Goal: Information Seeking & Learning: Learn about a topic

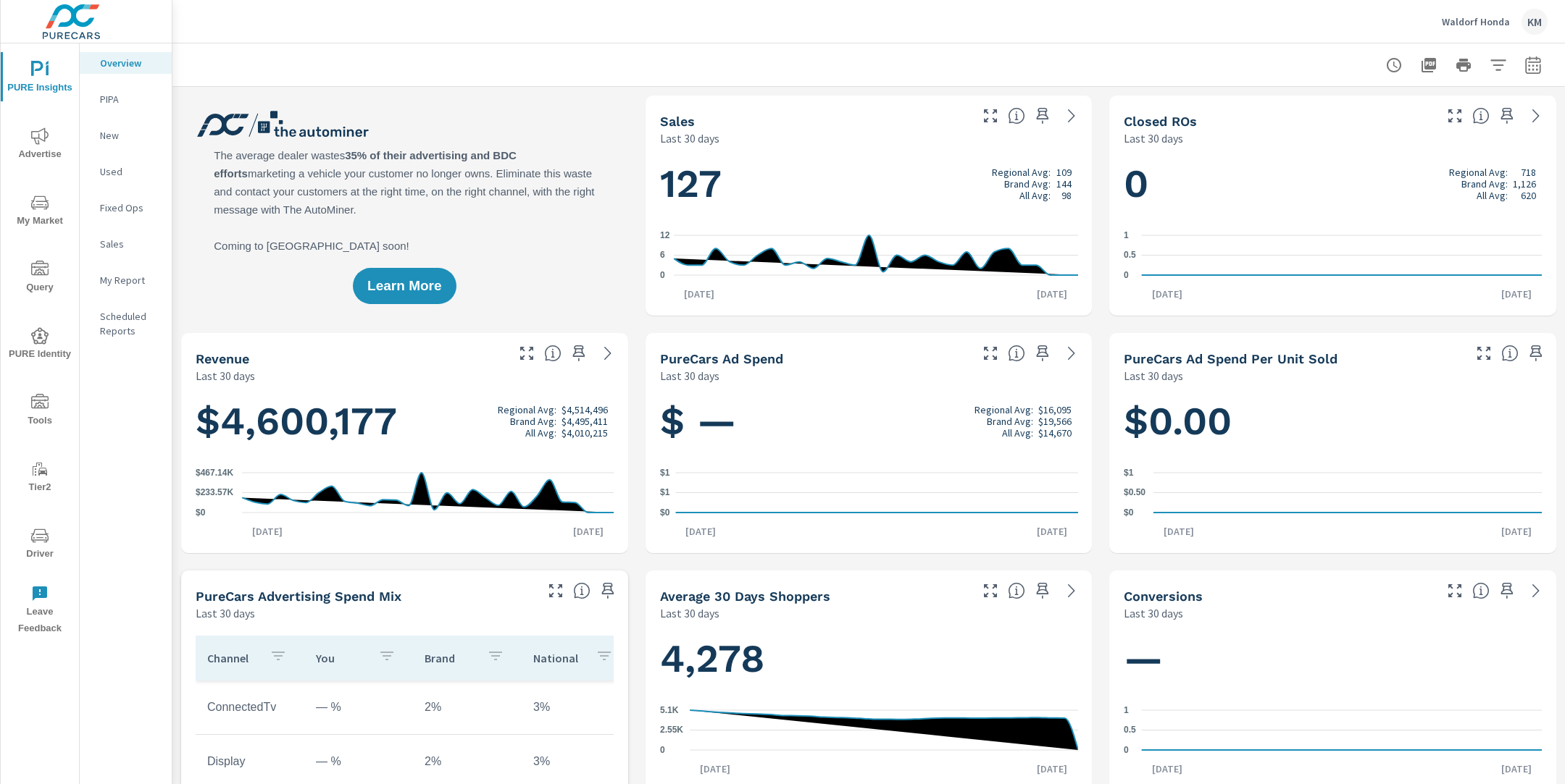
click at [45, 215] on span "My Market" at bounding box center [39, 211] width 69 height 35
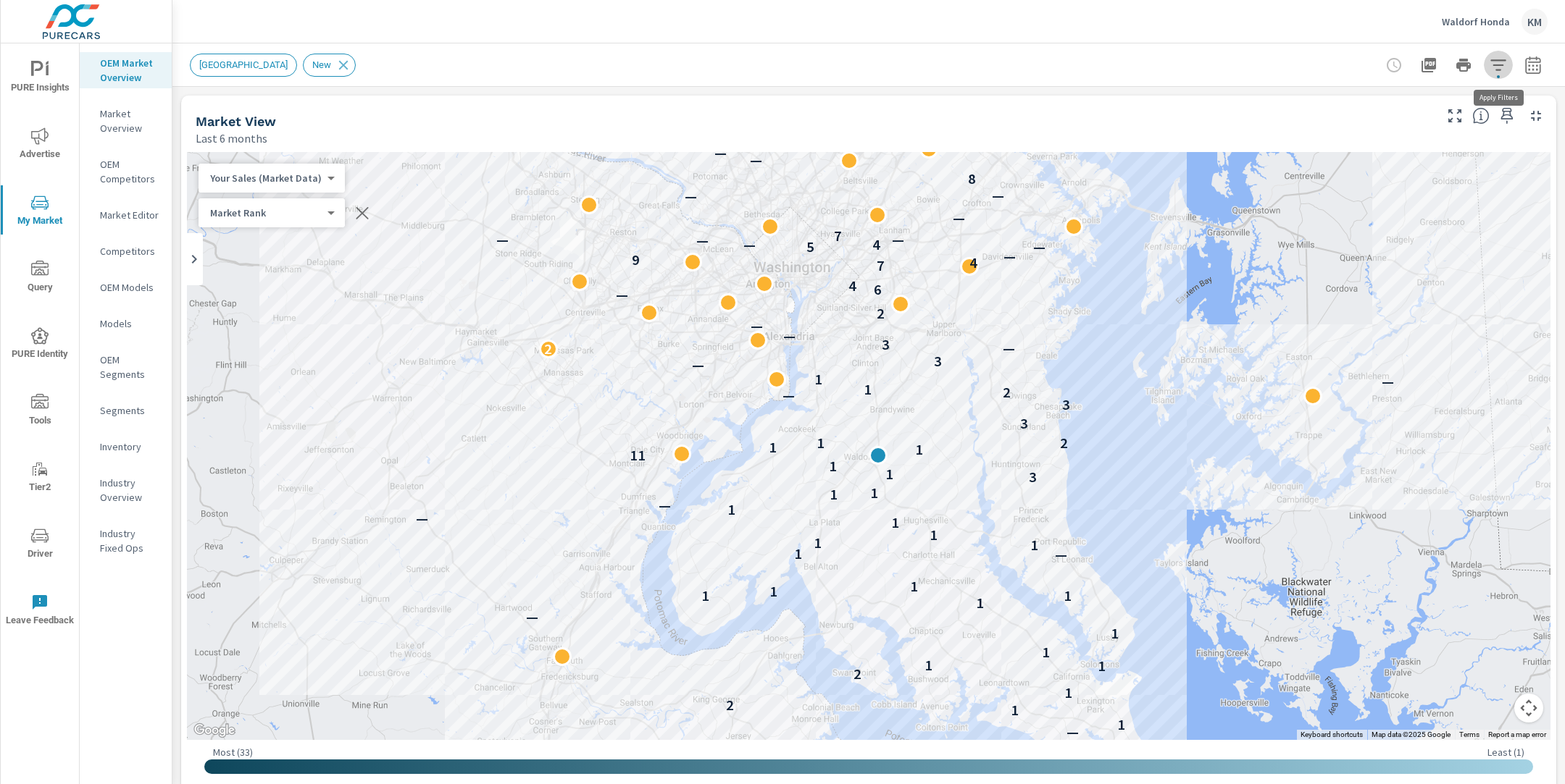
click at [1494, 67] on icon "button" at bounding box center [1499, 65] width 17 height 17
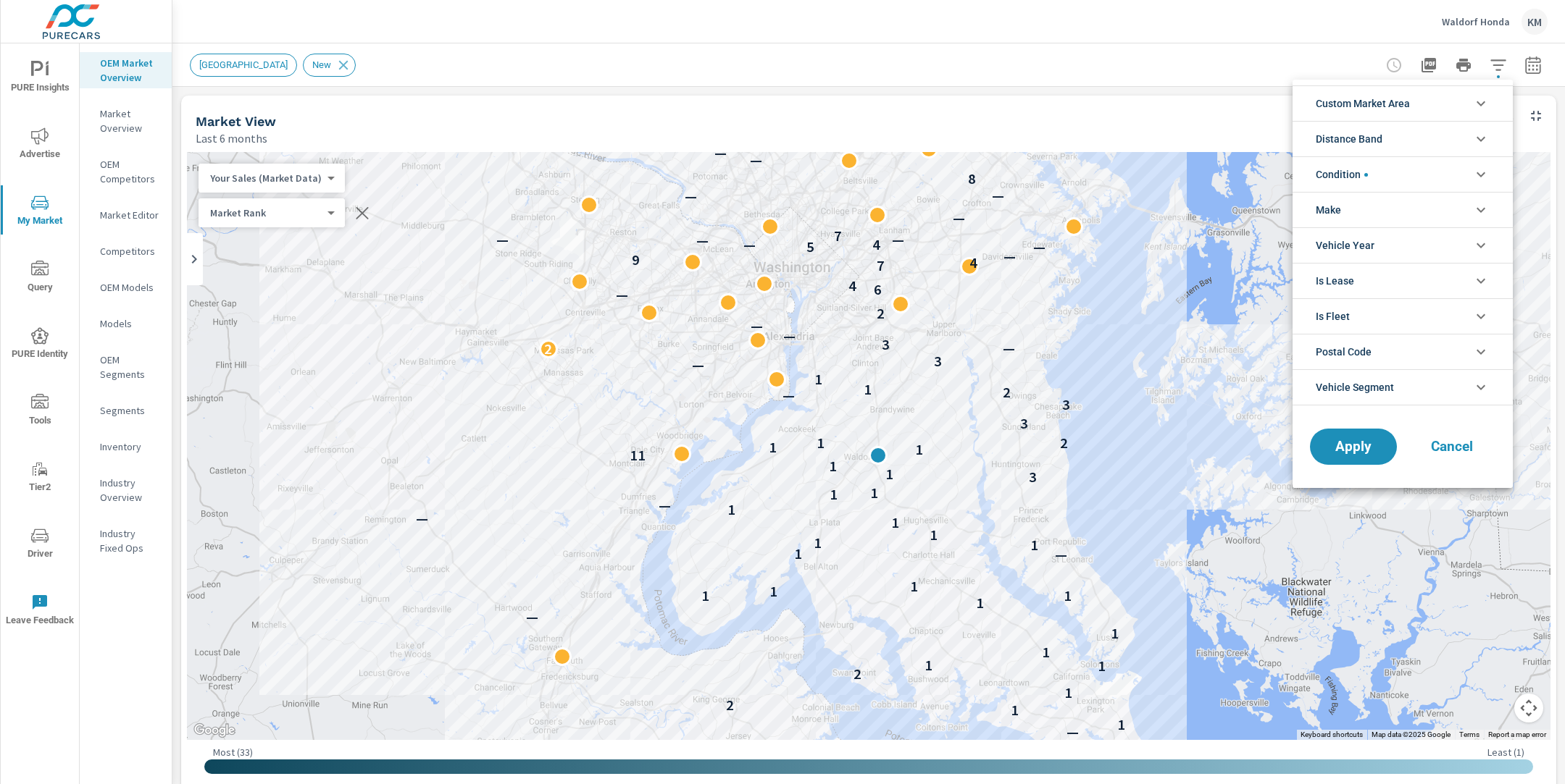
click at [1348, 48] on div at bounding box center [782, 392] width 1565 height 784
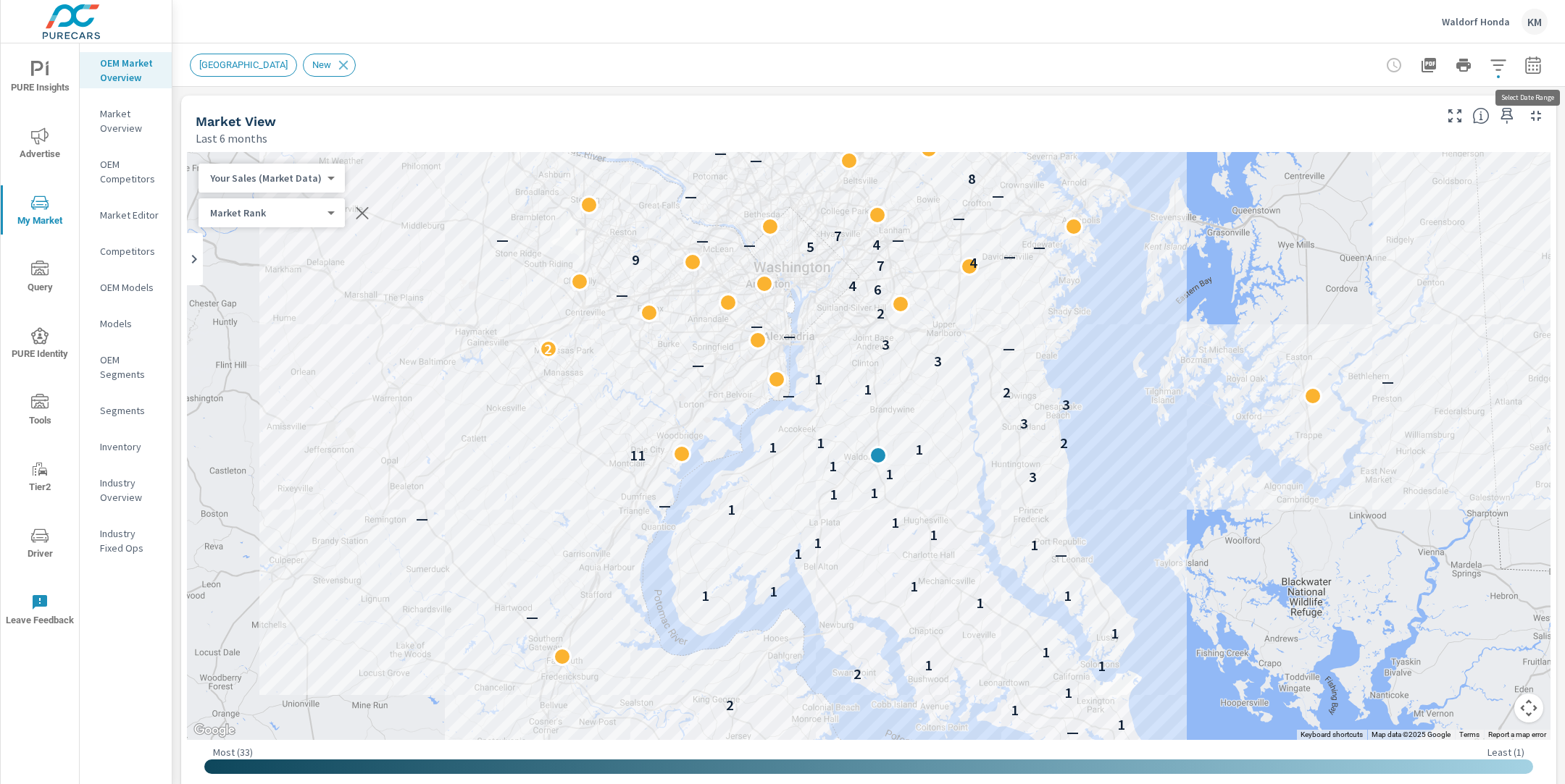
click at [1529, 60] on icon "button" at bounding box center [1533, 65] width 17 height 17
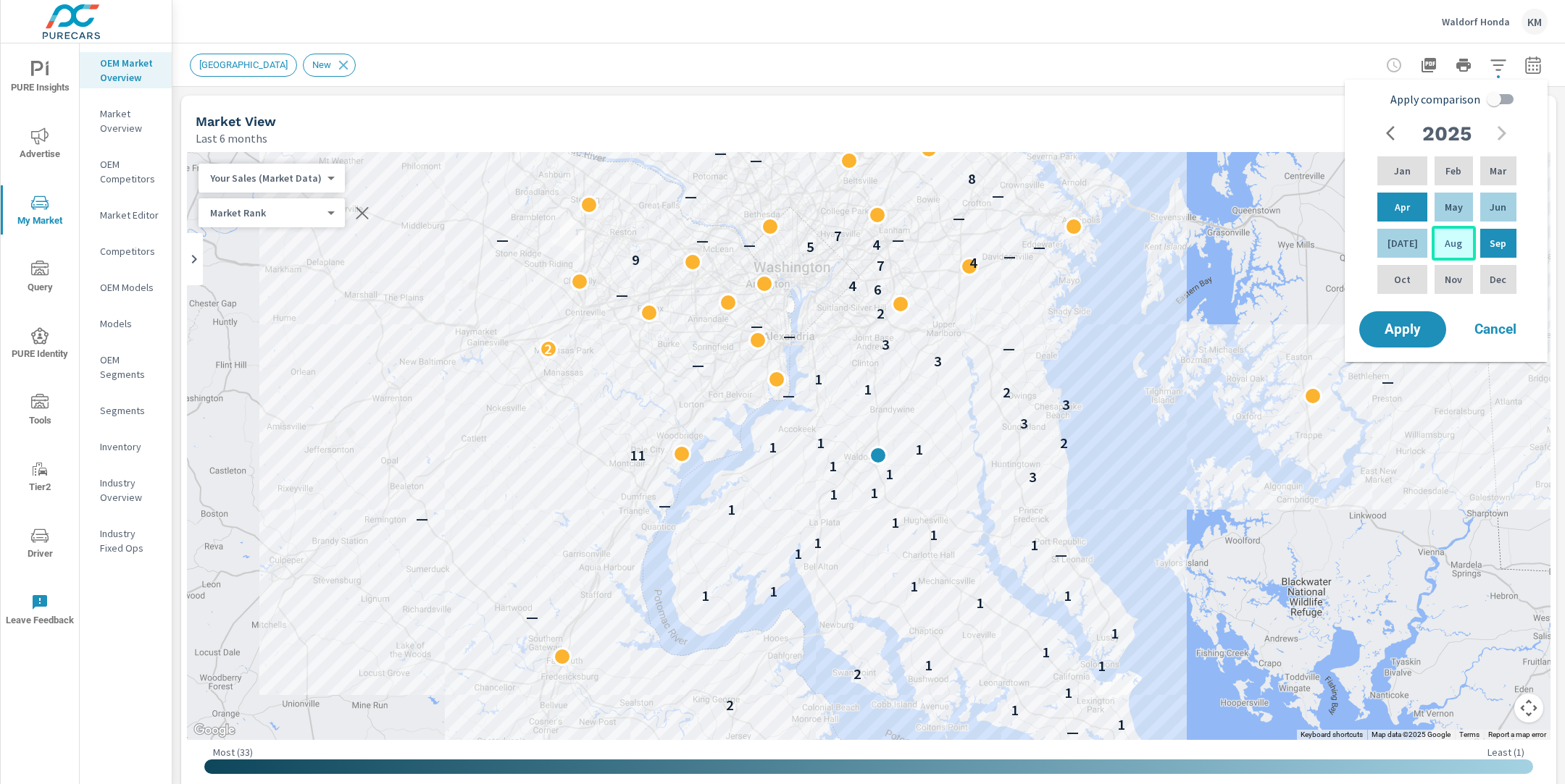
click at [1440, 235] on div "Aug" at bounding box center [1453, 243] width 44 height 35
click at [1490, 167] on p "Mar" at bounding box center [1498, 171] width 16 height 15
click at [1486, 99] on input "Apply comparison" at bounding box center [1494, 99] width 83 height 27
checkbox input "true"
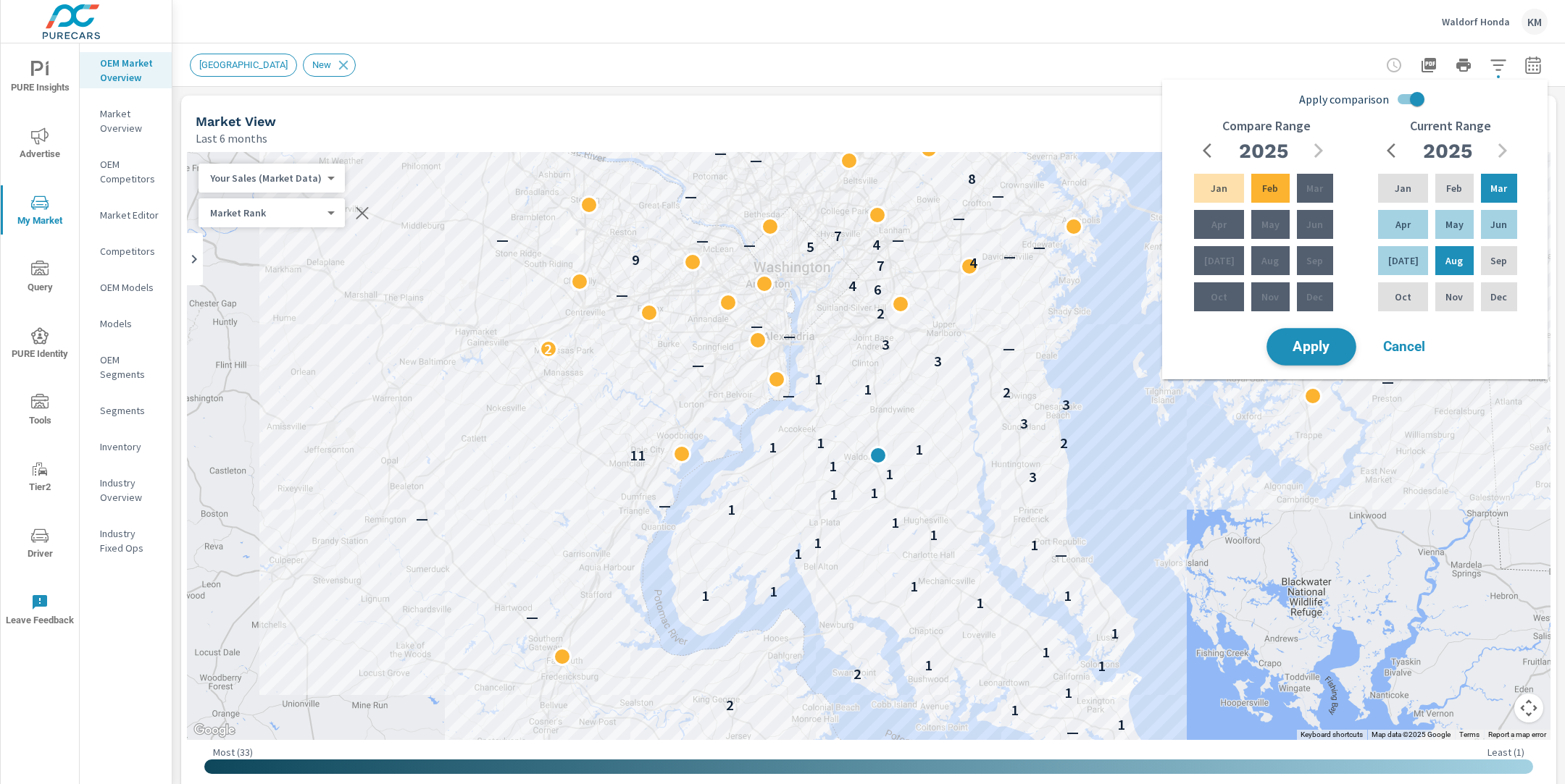
click at [1300, 340] on span "Apply" at bounding box center [1311, 347] width 59 height 14
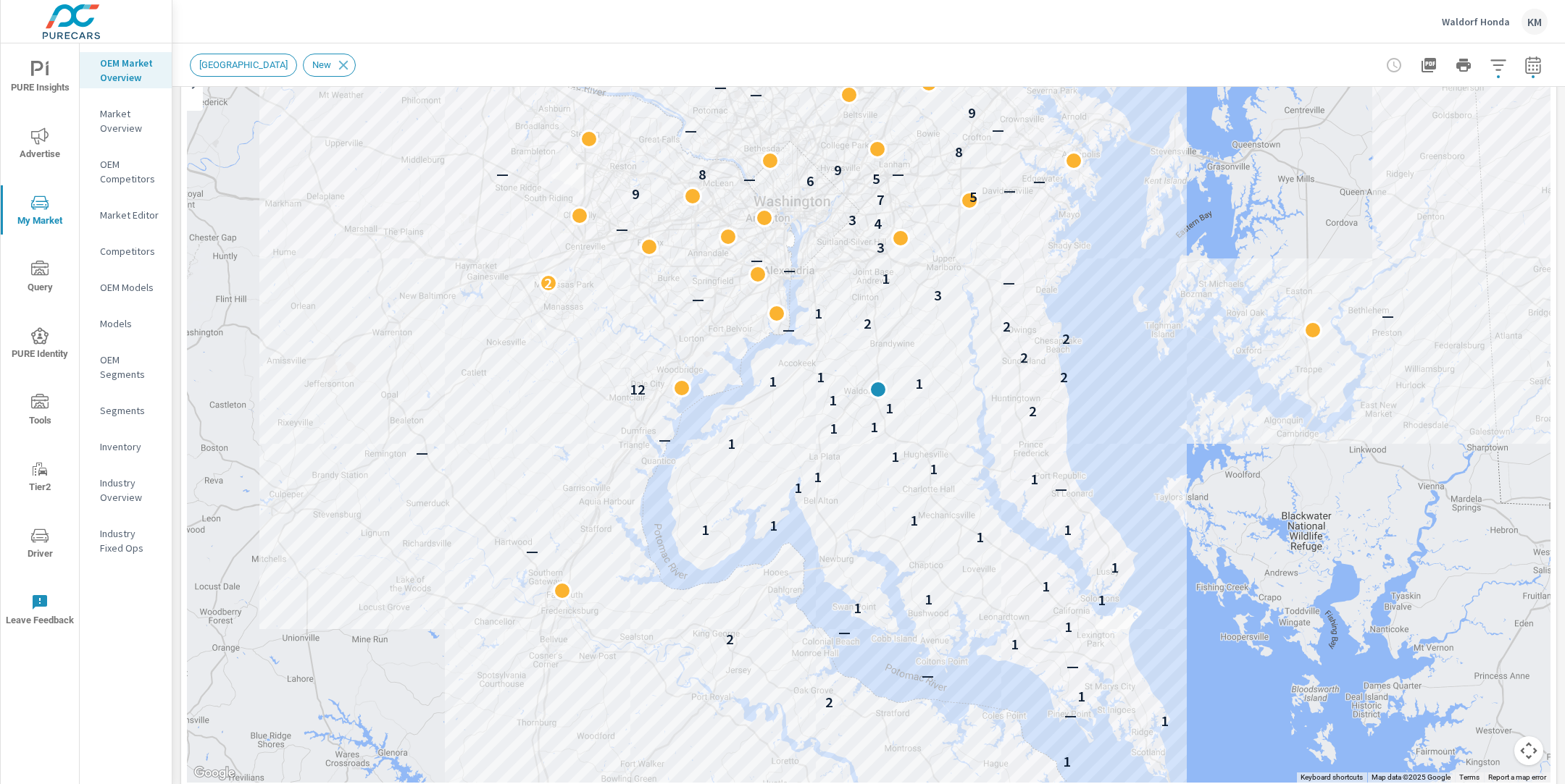
scroll to position [179, 0]
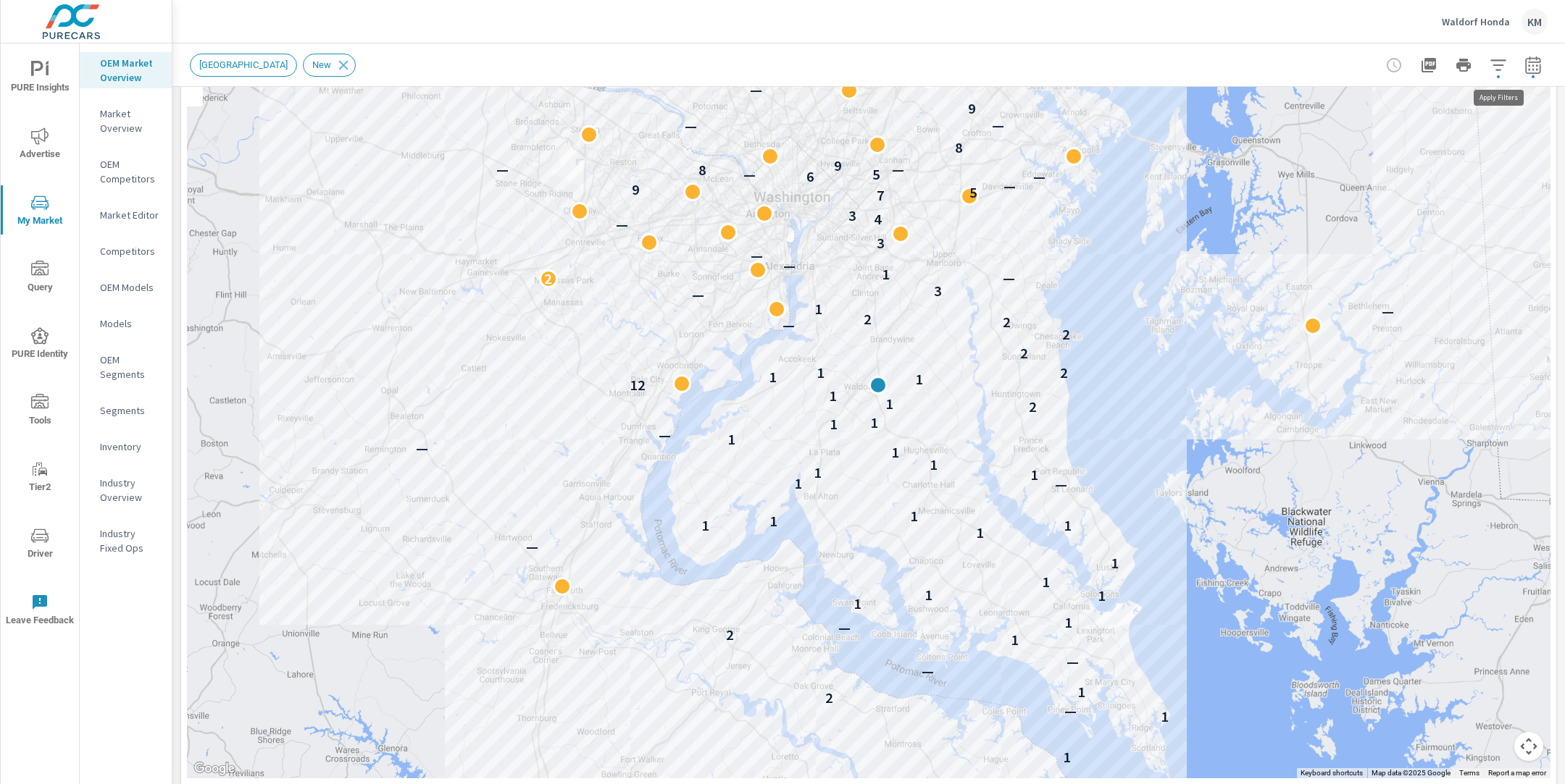
click at [1502, 73] on icon "button" at bounding box center [1499, 65] width 17 height 17
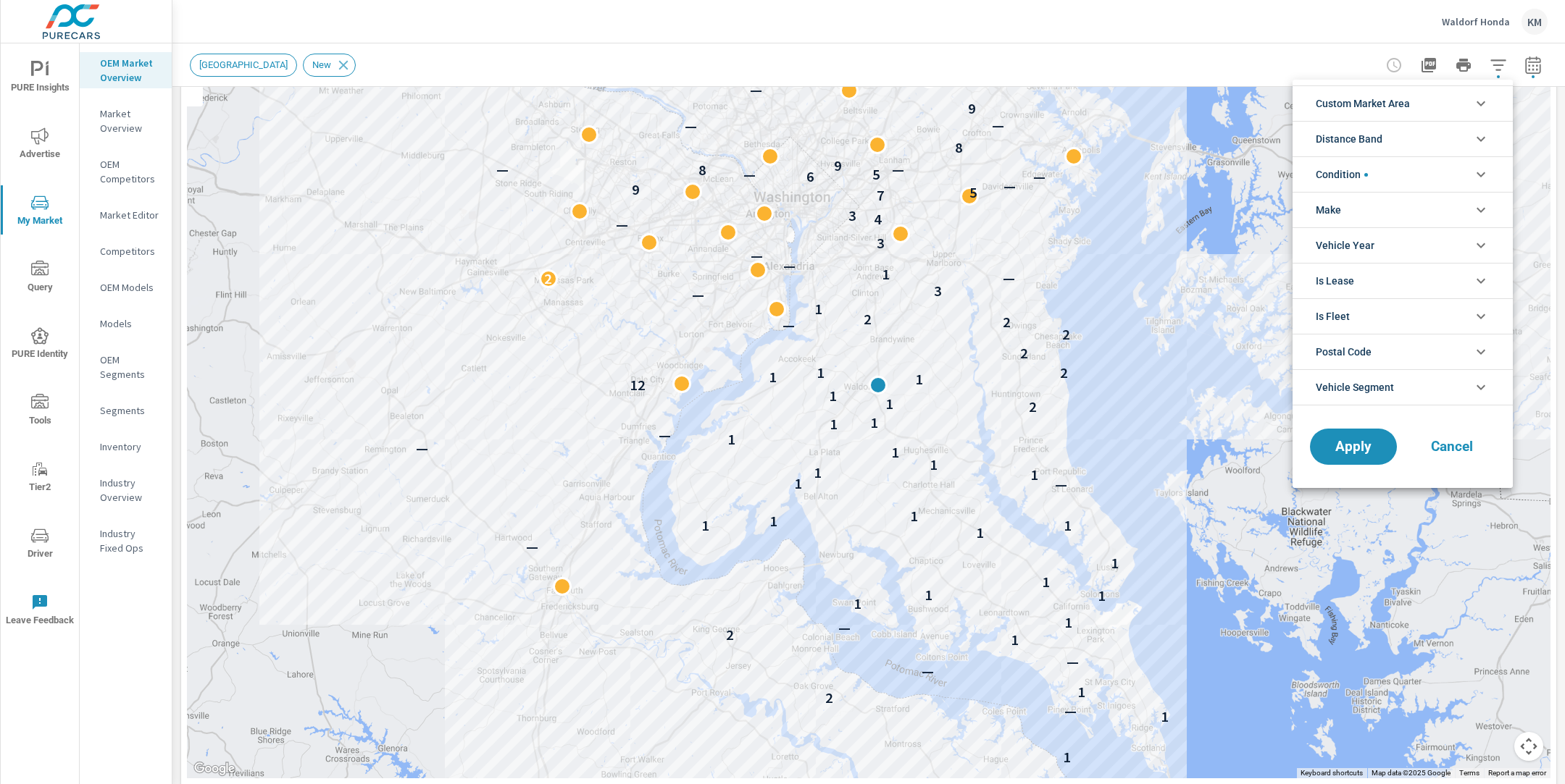
click at [1371, 101] on span "Custom Market Area" at bounding box center [1363, 103] width 94 height 35
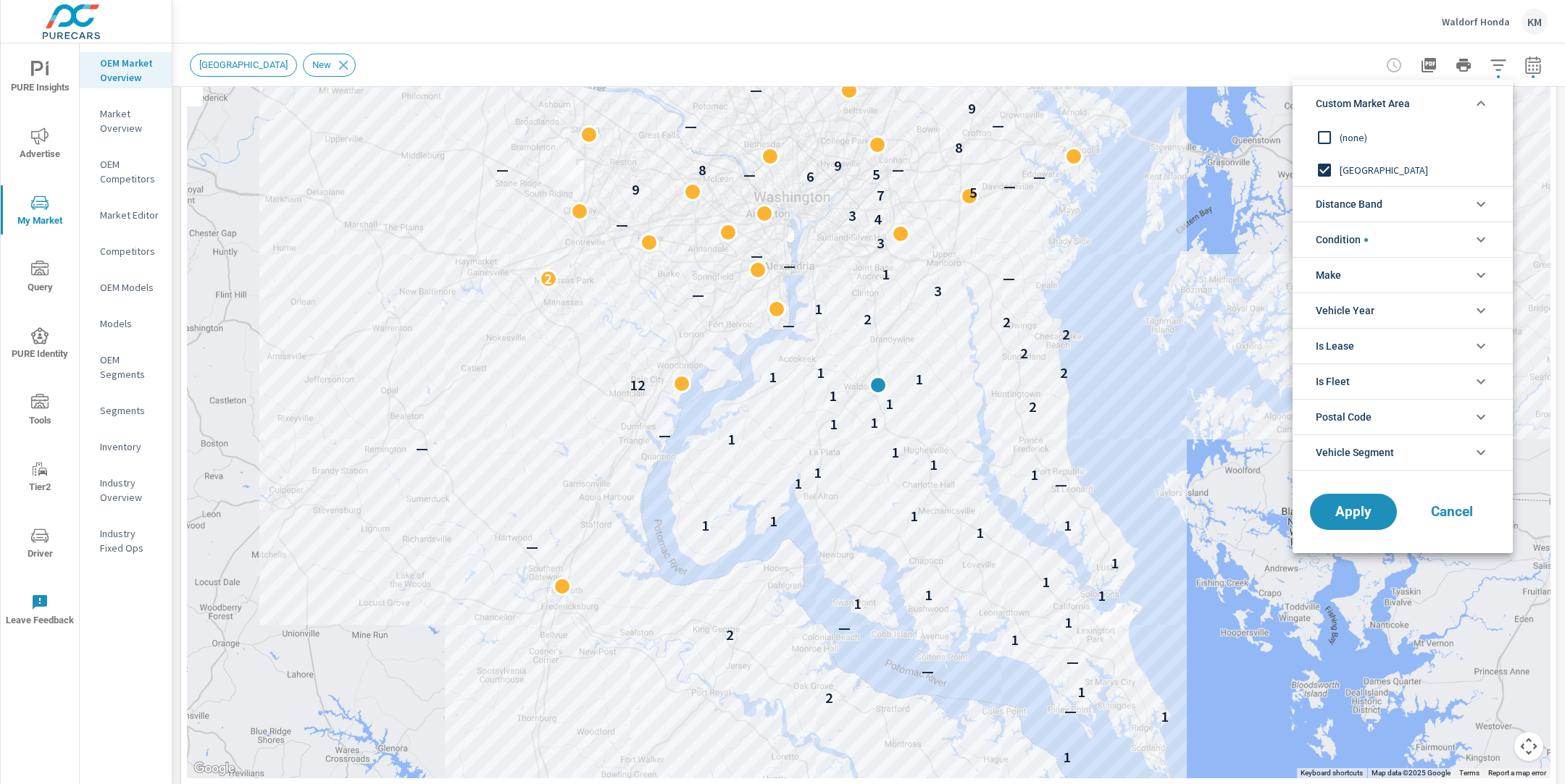
click at [1336, 137] on input "filter options" at bounding box center [1324, 137] width 30 height 30
click at [1350, 200] on span "Distance Band" at bounding box center [1349, 204] width 66 height 35
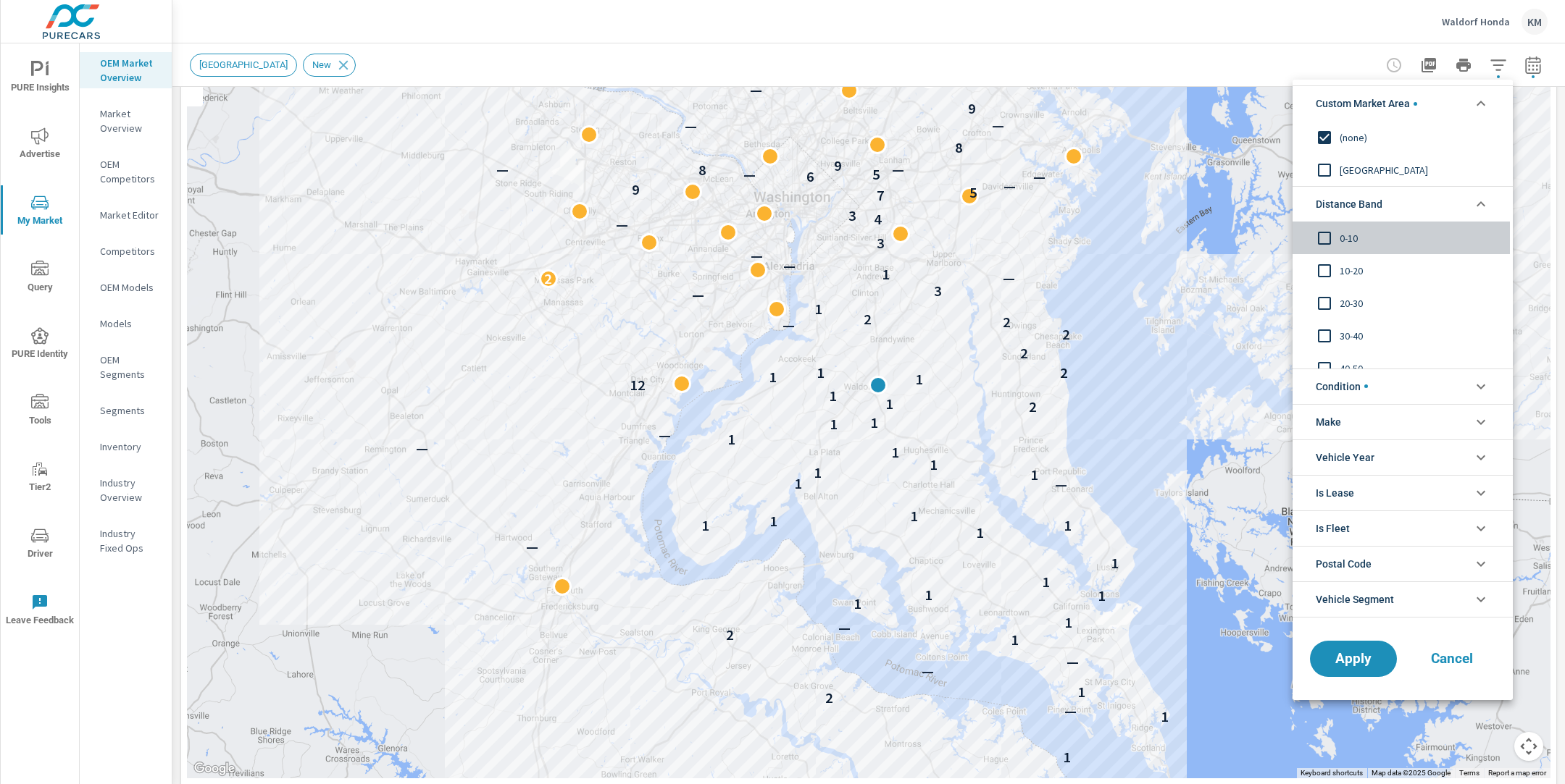
click at [1348, 241] on span "0-10" at bounding box center [1418, 238] width 158 height 17
click at [1339, 273] on input "filter options" at bounding box center [1324, 271] width 30 height 30
click at [1339, 301] on input "filter options" at bounding box center [1324, 303] width 30 height 30
click at [1333, 655] on span "Apply" at bounding box center [1353, 658] width 59 height 14
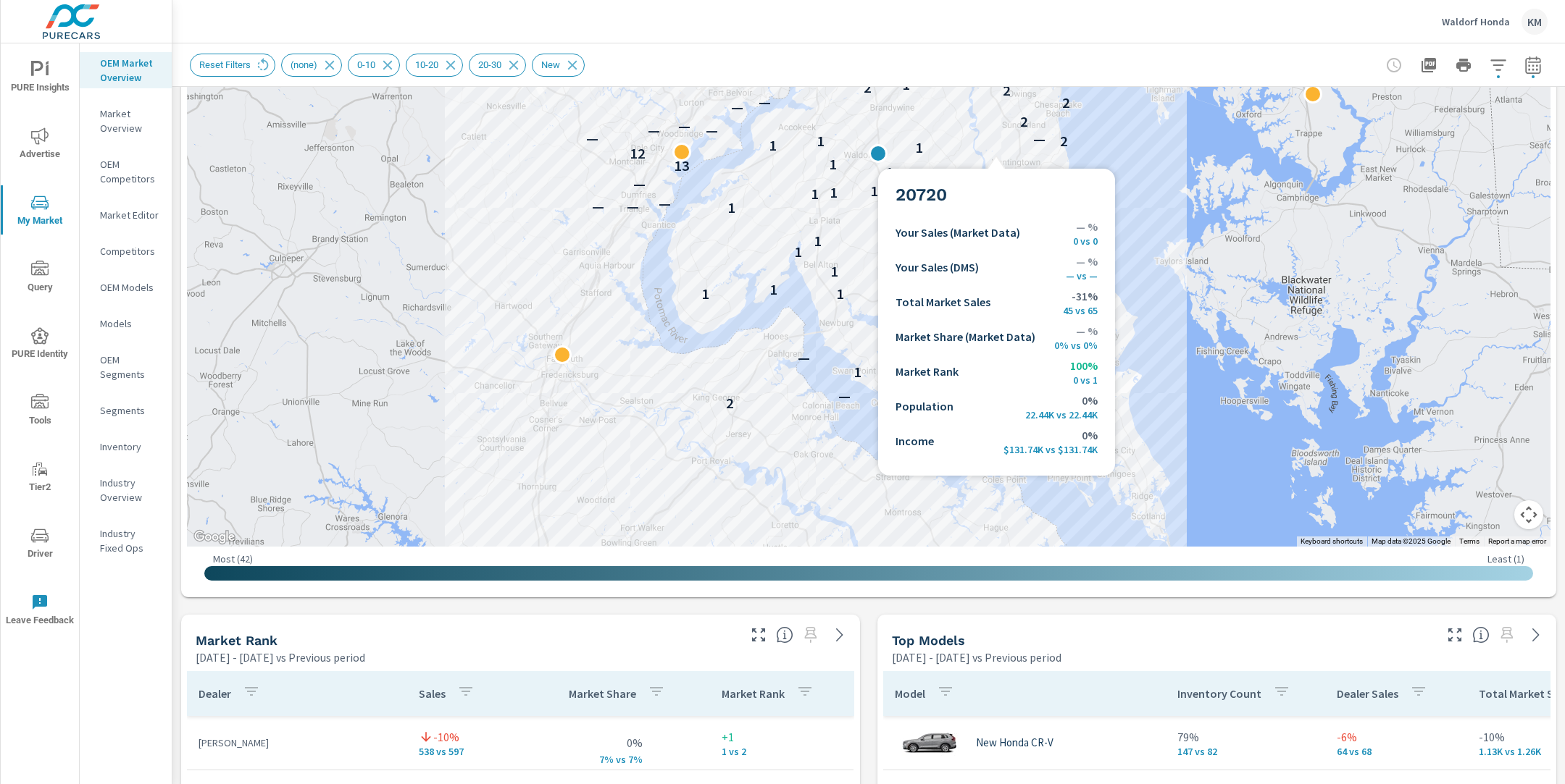
scroll to position [456, 0]
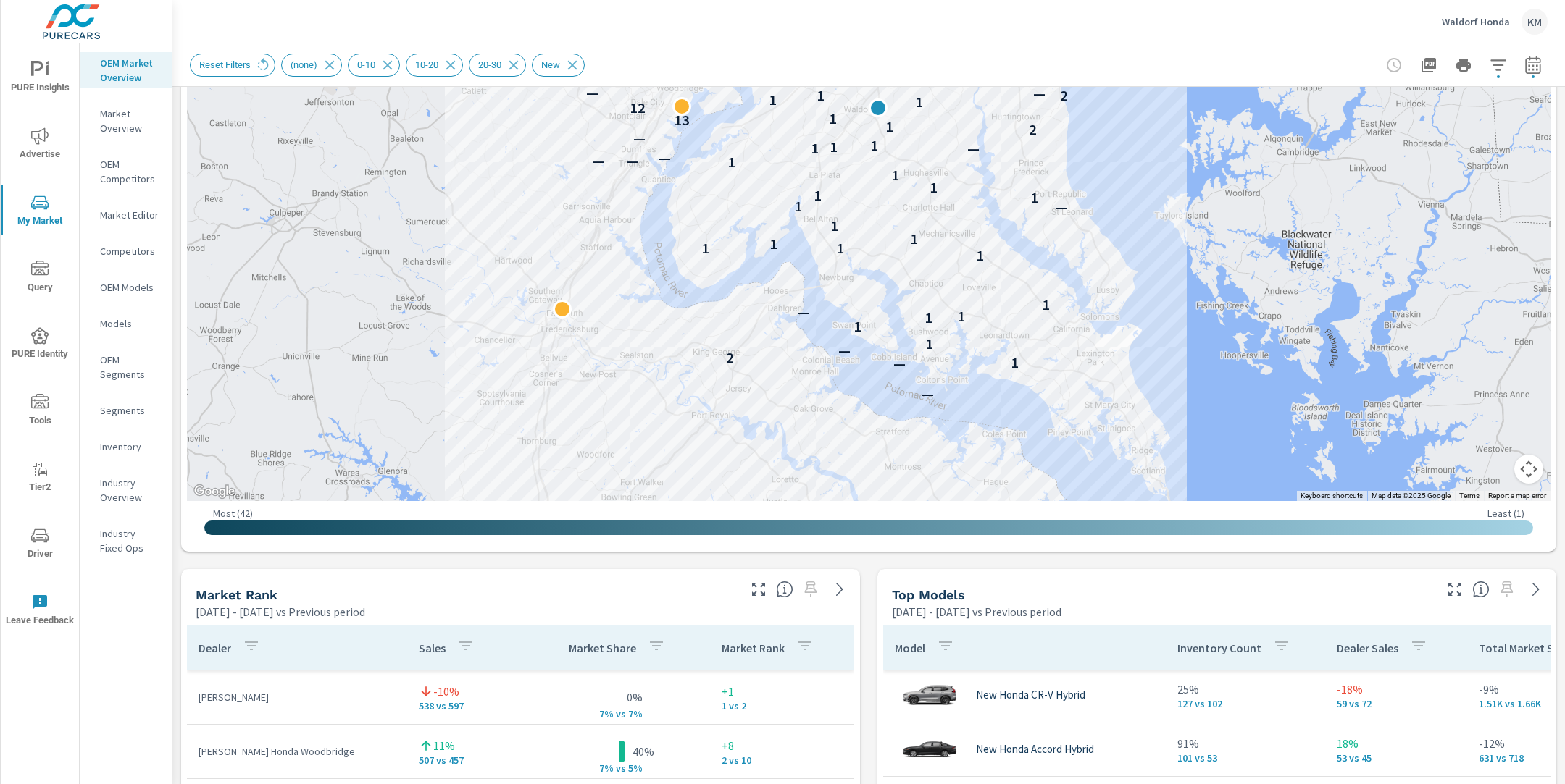
scroll to position [67, 0]
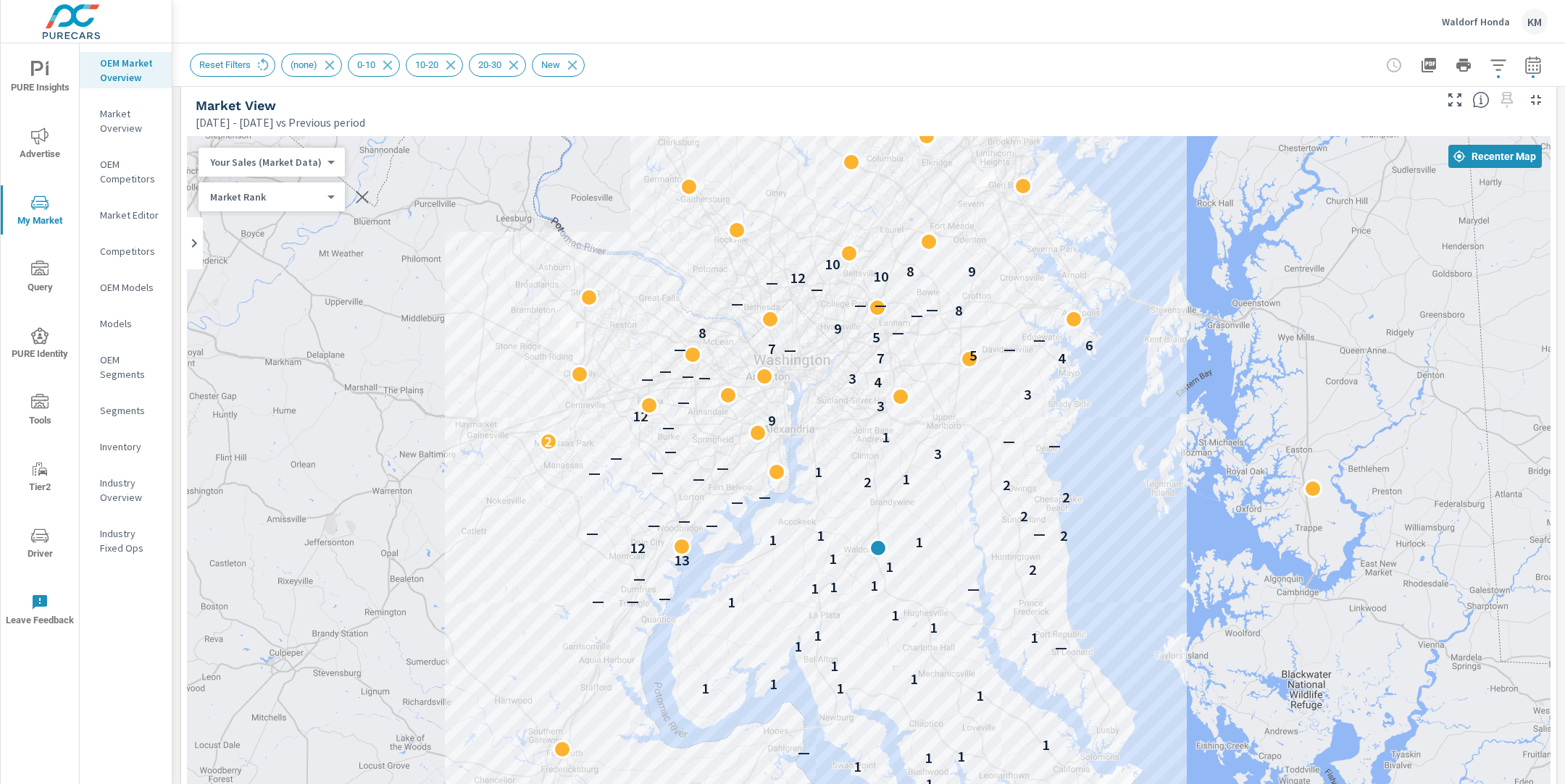
scroll to position [15, 0]
click at [248, 60] on span "Reset Filters" at bounding box center [225, 65] width 69 height 11
click at [247, 68] on span "Reset Filters" at bounding box center [225, 65] width 69 height 11
click at [268, 65] on icon at bounding box center [263, 65] width 16 height 16
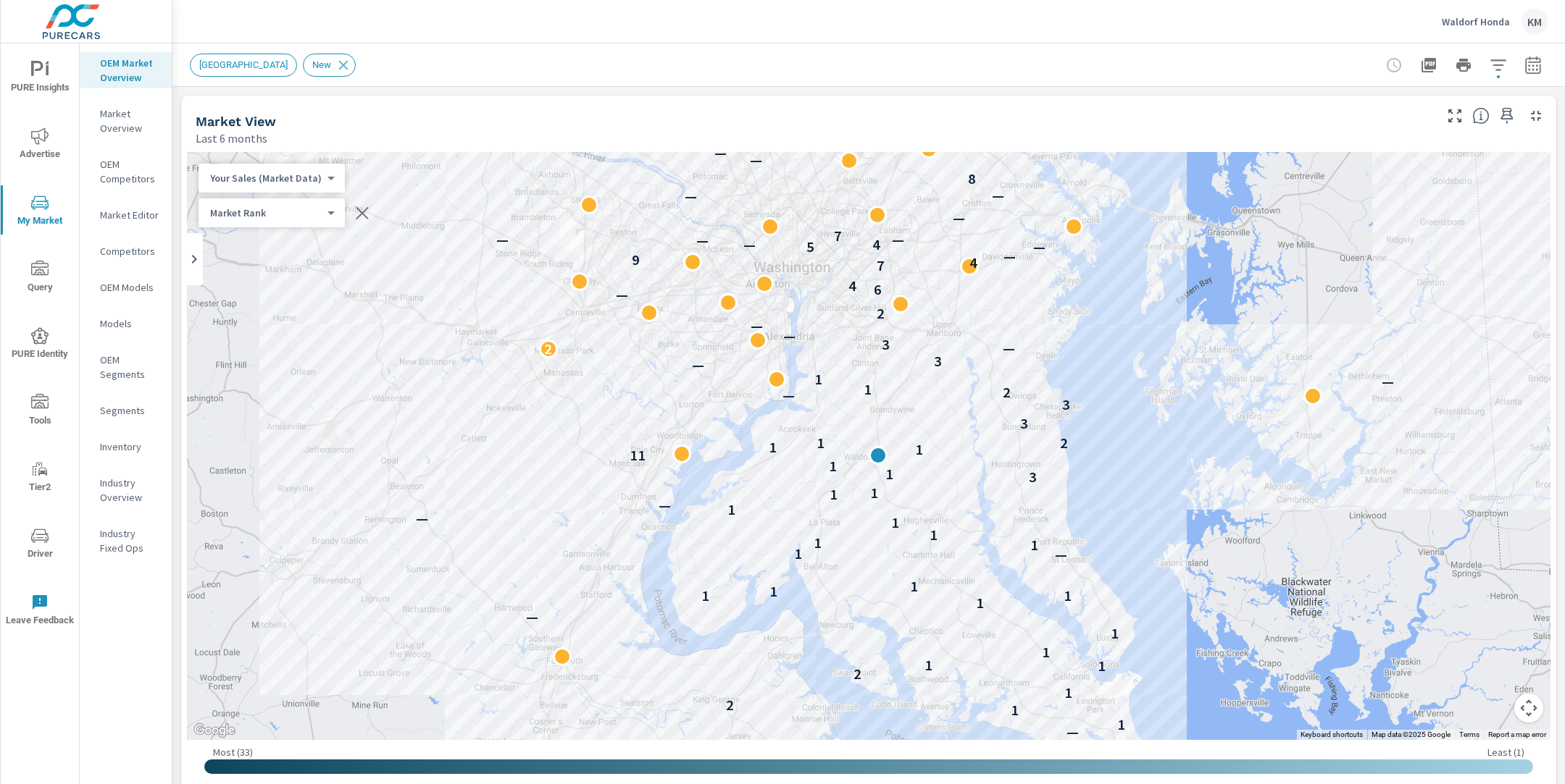
click at [716, 33] on div "Waldorf Honda KM" at bounding box center [869, 21] width 1358 height 43
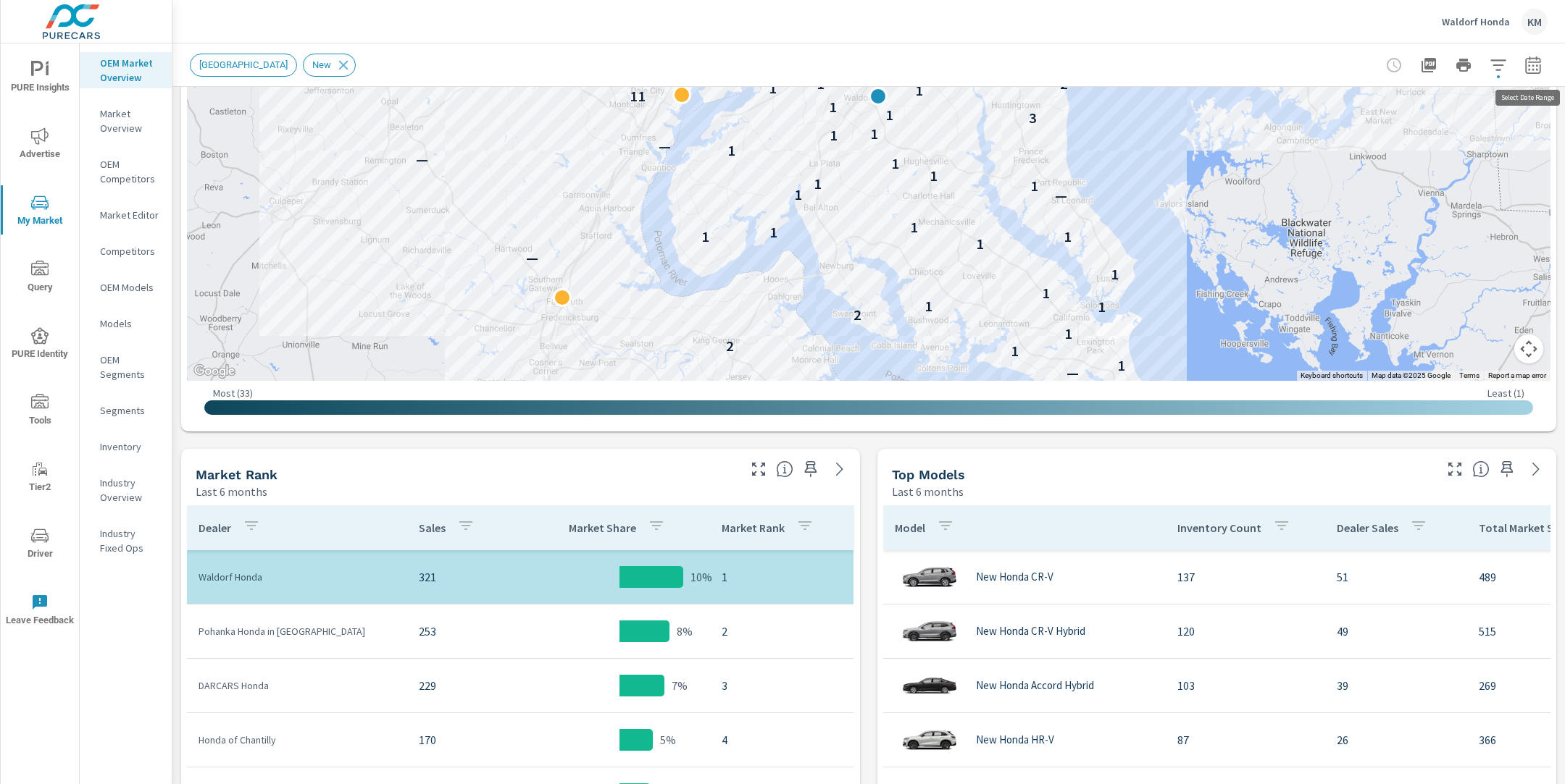
click at [1535, 66] on icon "button" at bounding box center [1533, 65] width 17 height 17
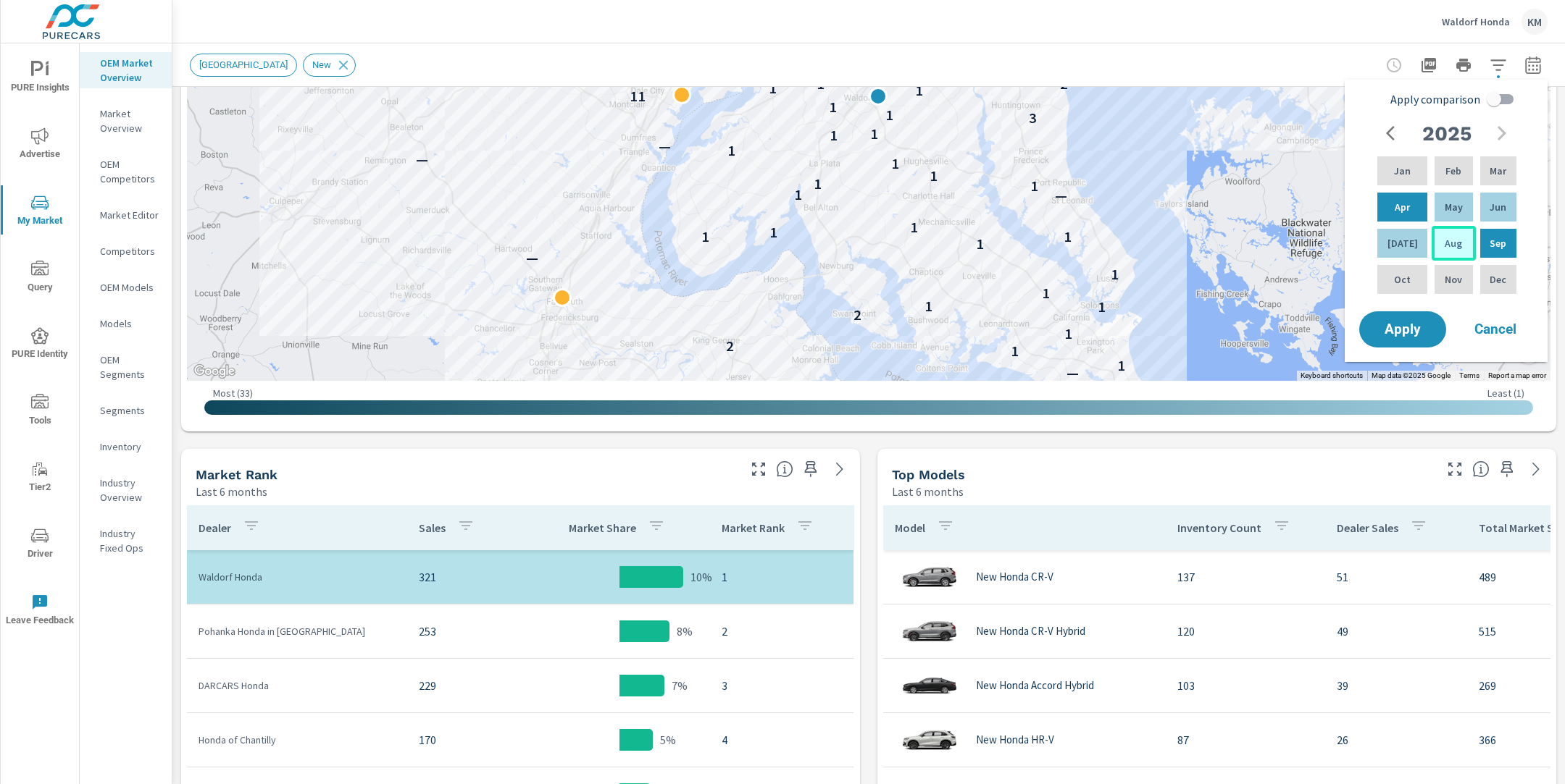
click at [1432, 237] on div "Aug" at bounding box center [1453, 243] width 44 height 35
click at [1491, 167] on p "Mar" at bounding box center [1498, 171] width 16 height 15
click at [1491, 96] on input "Apply comparison" at bounding box center [1494, 99] width 83 height 27
checkbox input "true"
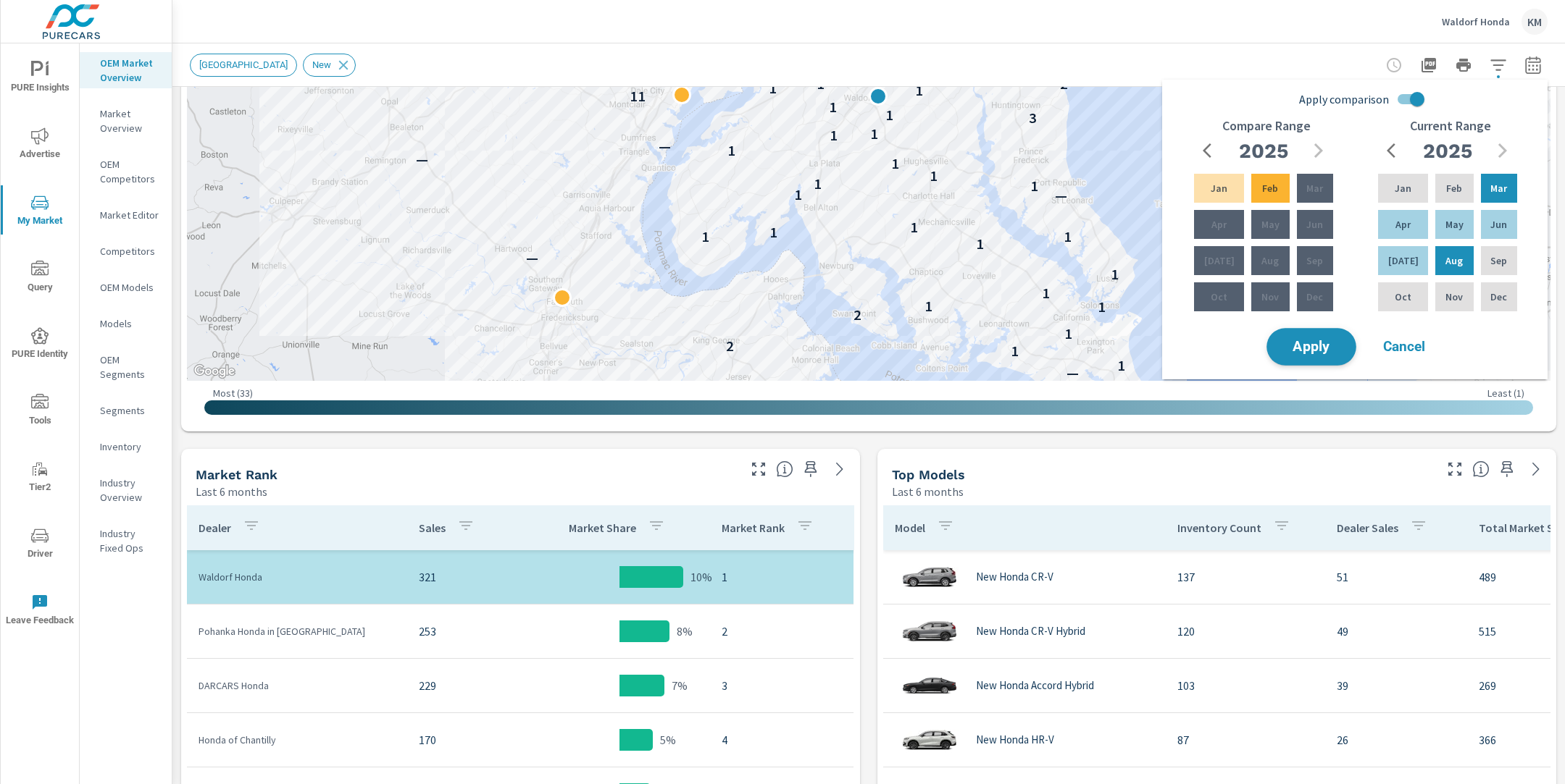
click at [1305, 345] on span "Apply" at bounding box center [1311, 347] width 59 height 14
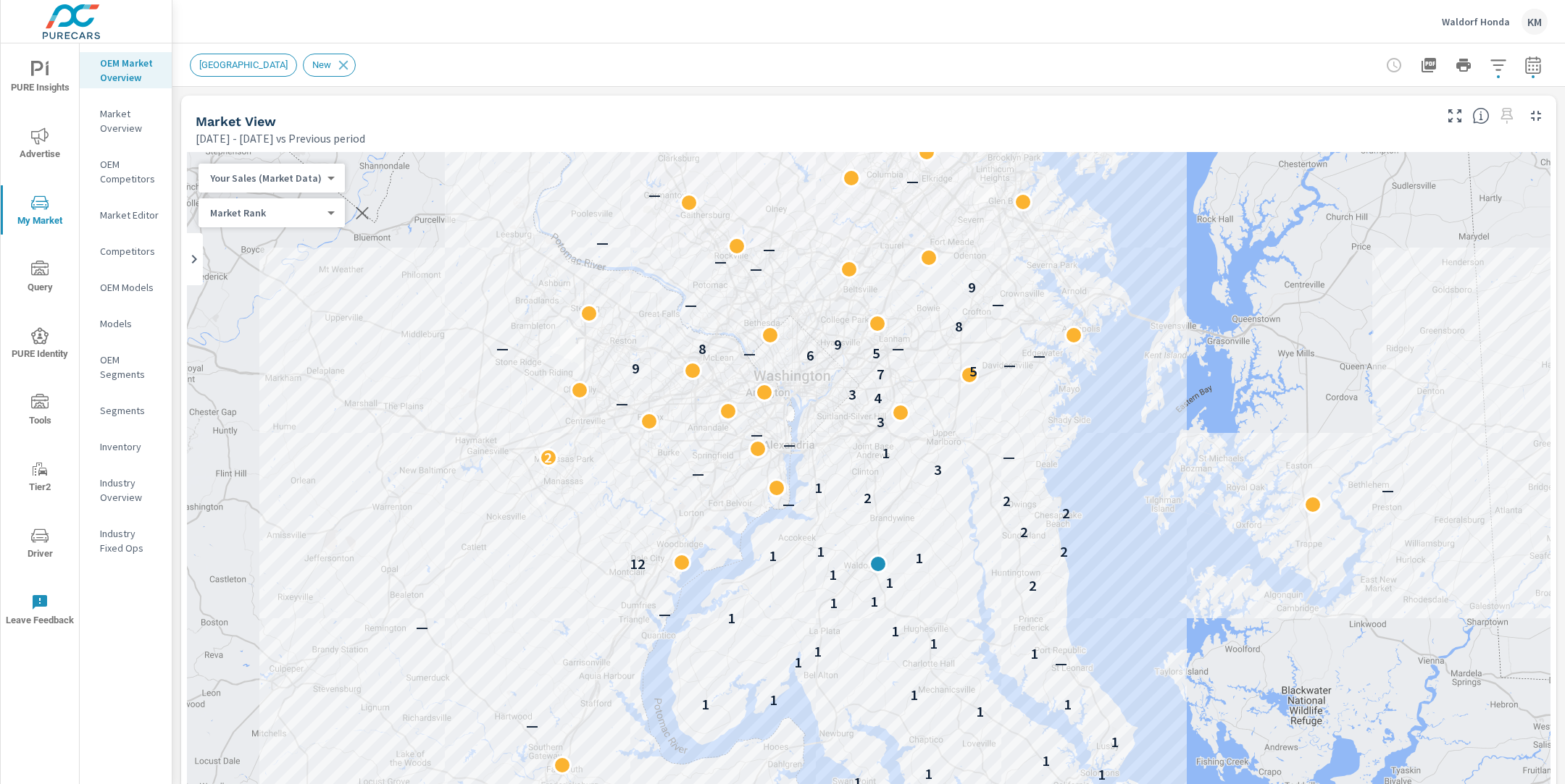
click at [1108, 47] on div "New Market Area New" at bounding box center [869, 65] width 1358 height 43
click at [1541, 60] on icon "button" at bounding box center [1532, 64] width 15 height 17
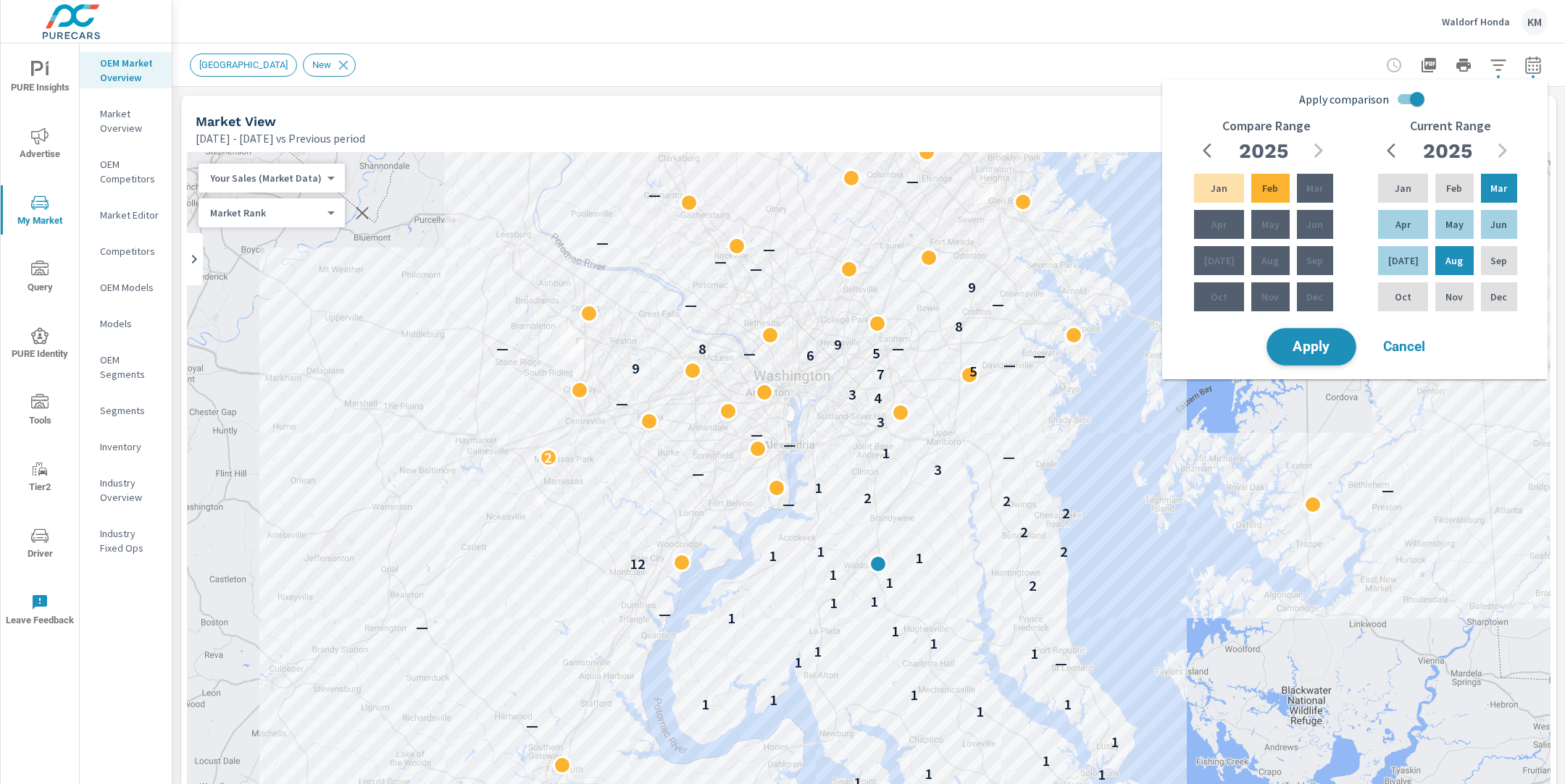
click at [1307, 344] on span "Apply" at bounding box center [1311, 347] width 59 height 14
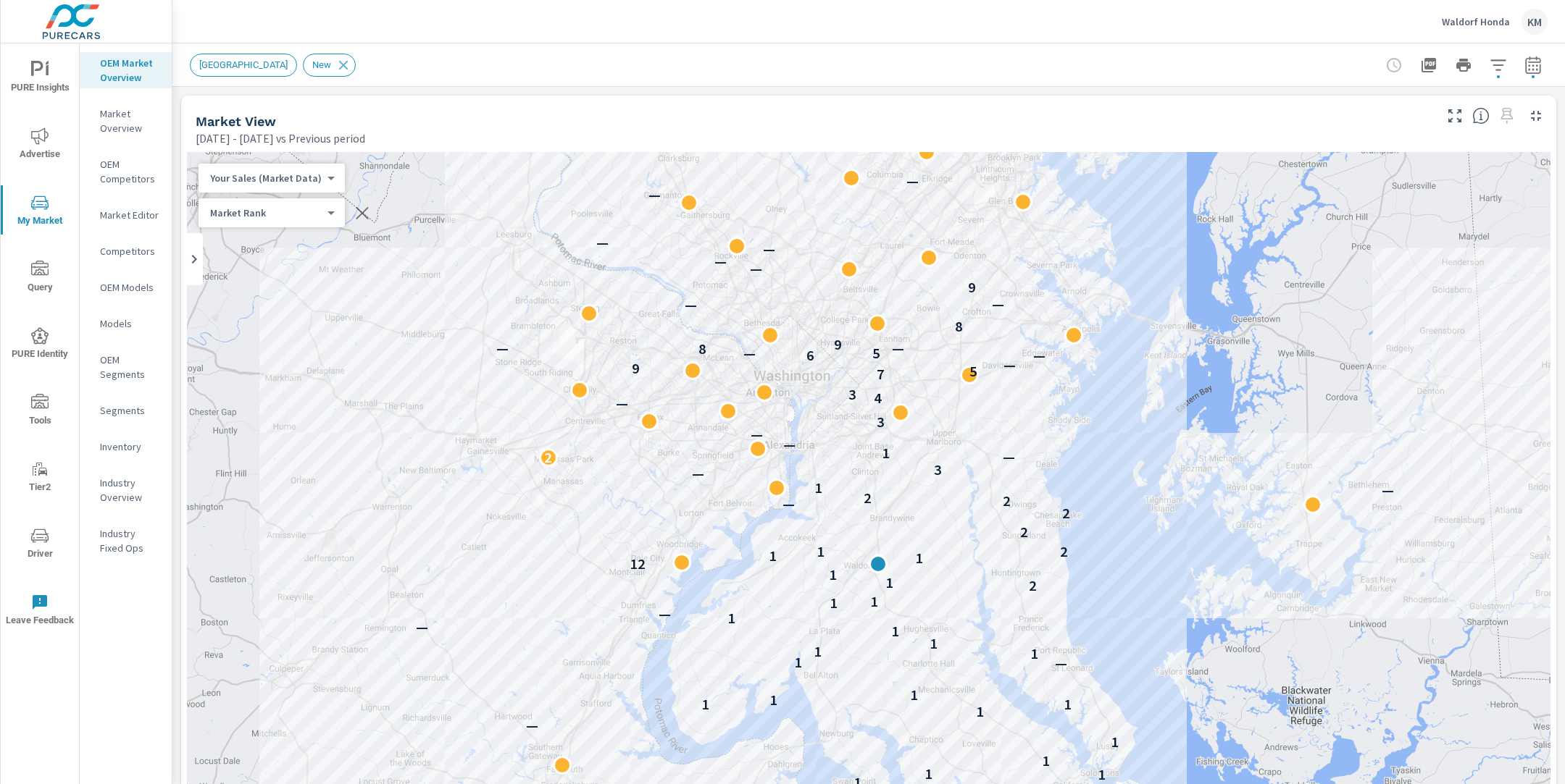
click at [973, 119] on div "Market View" at bounding box center [814, 121] width 1236 height 16
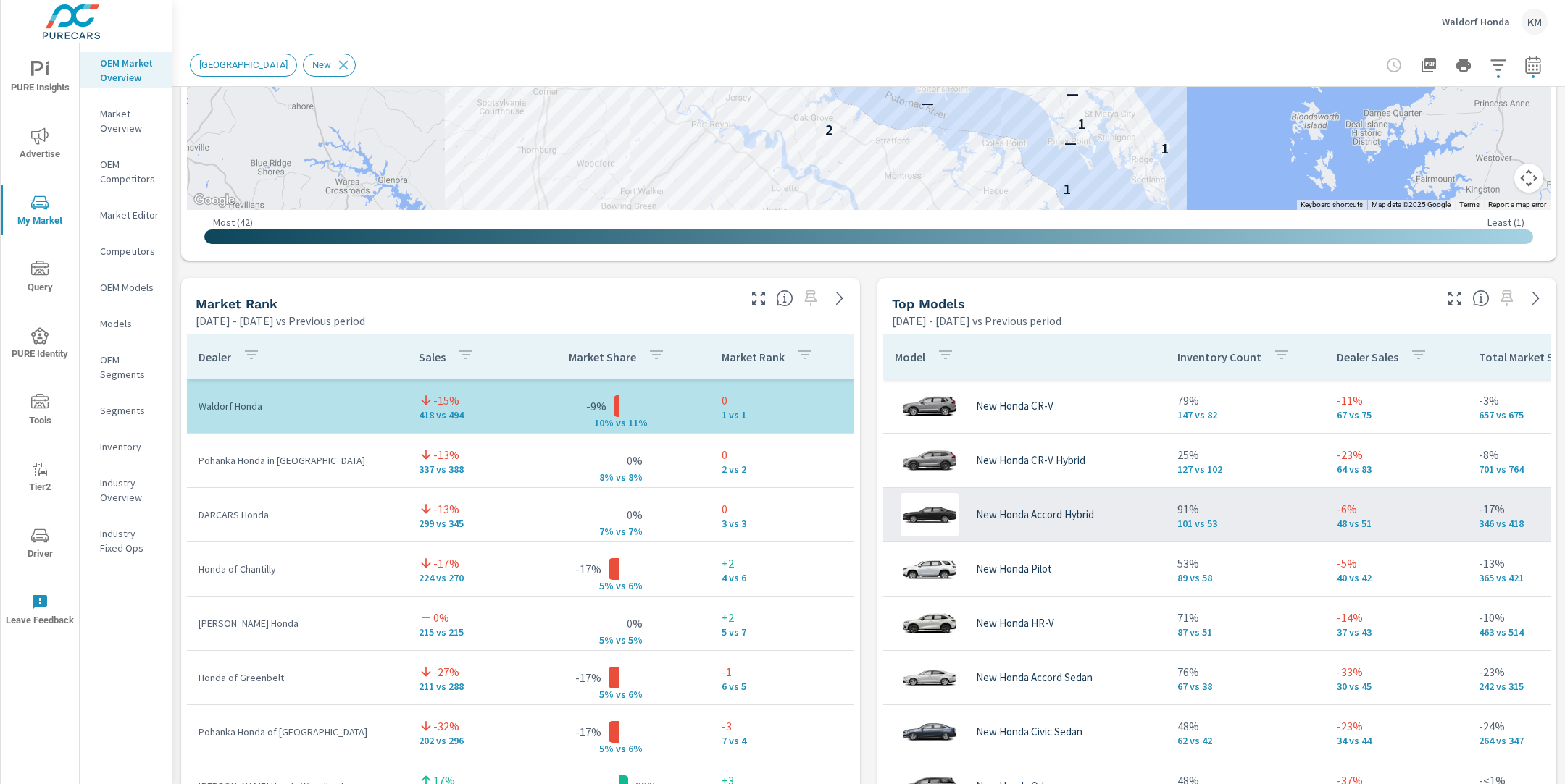
scroll to position [759, 0]
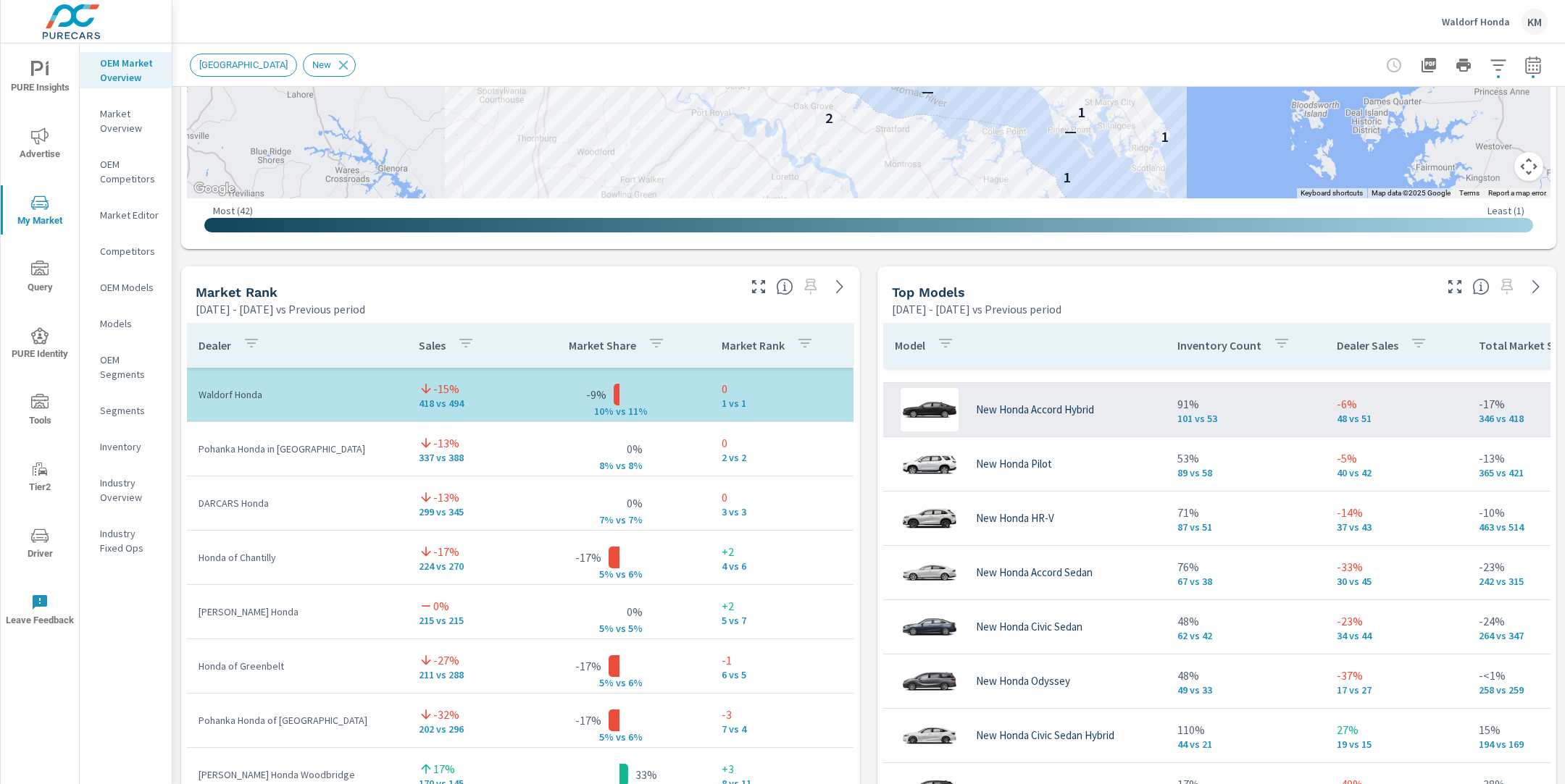
scroll to position [94, 0]
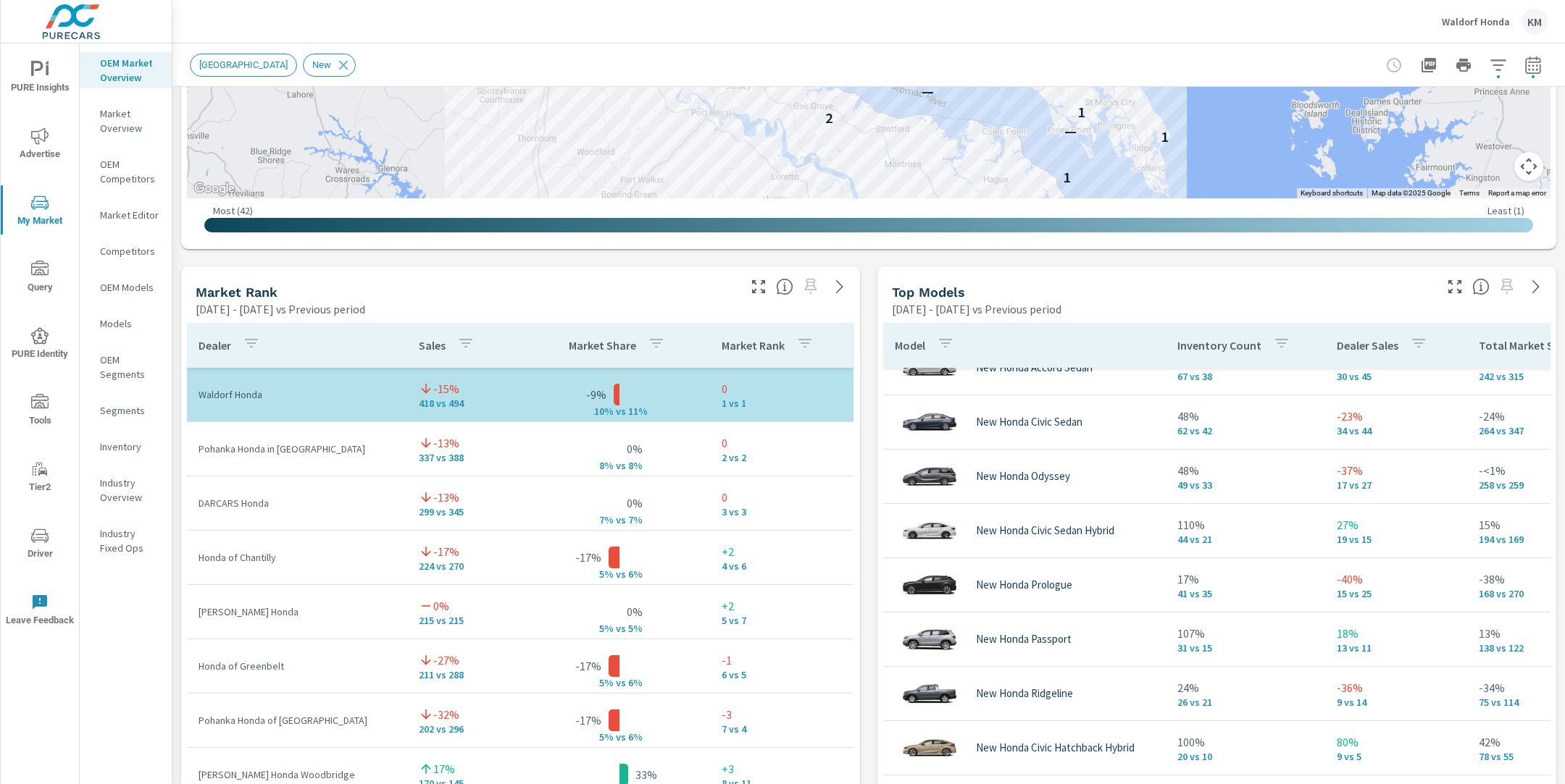
scroll to position [300, 0]
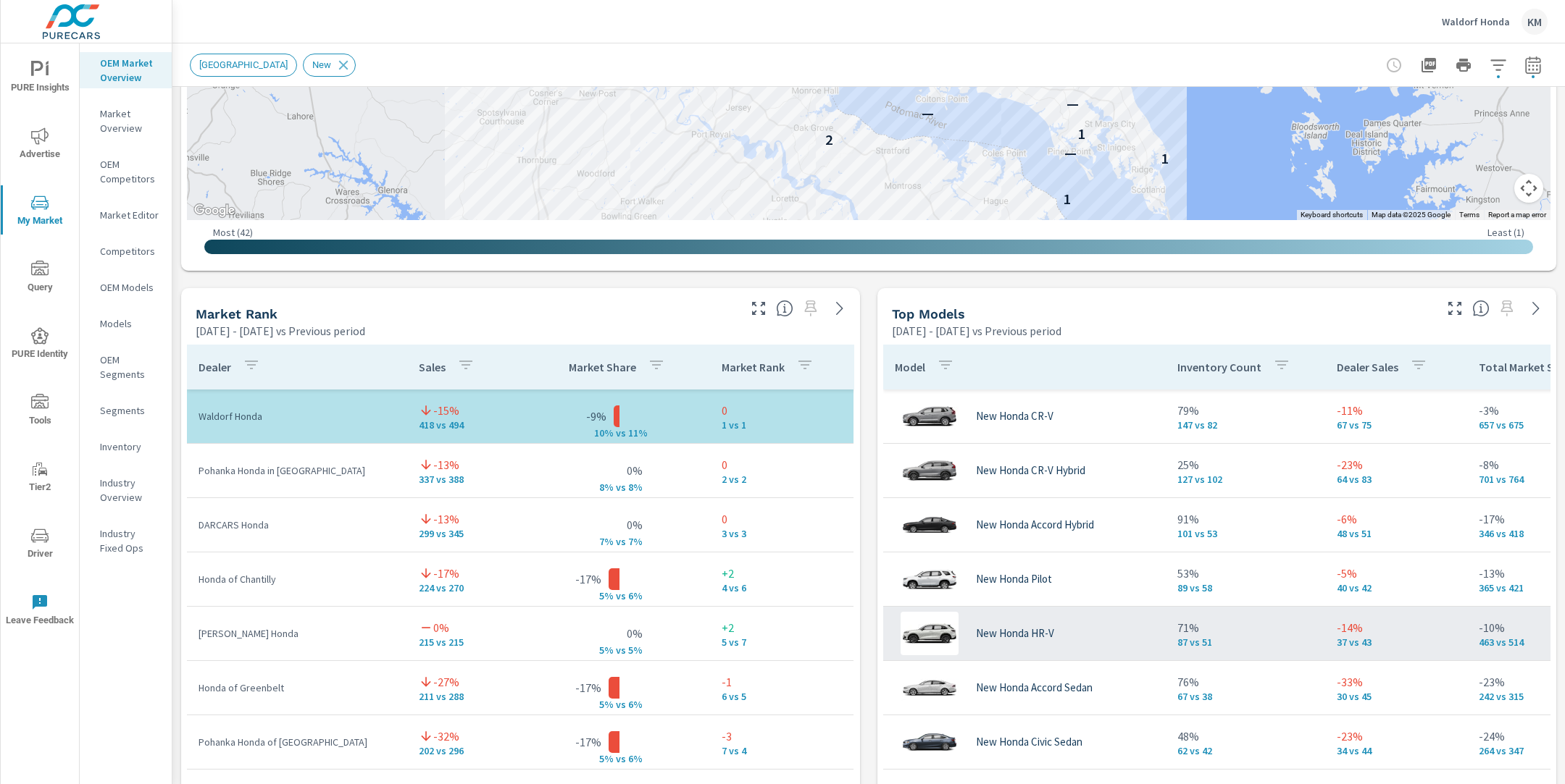
scroll to position [729, 0]
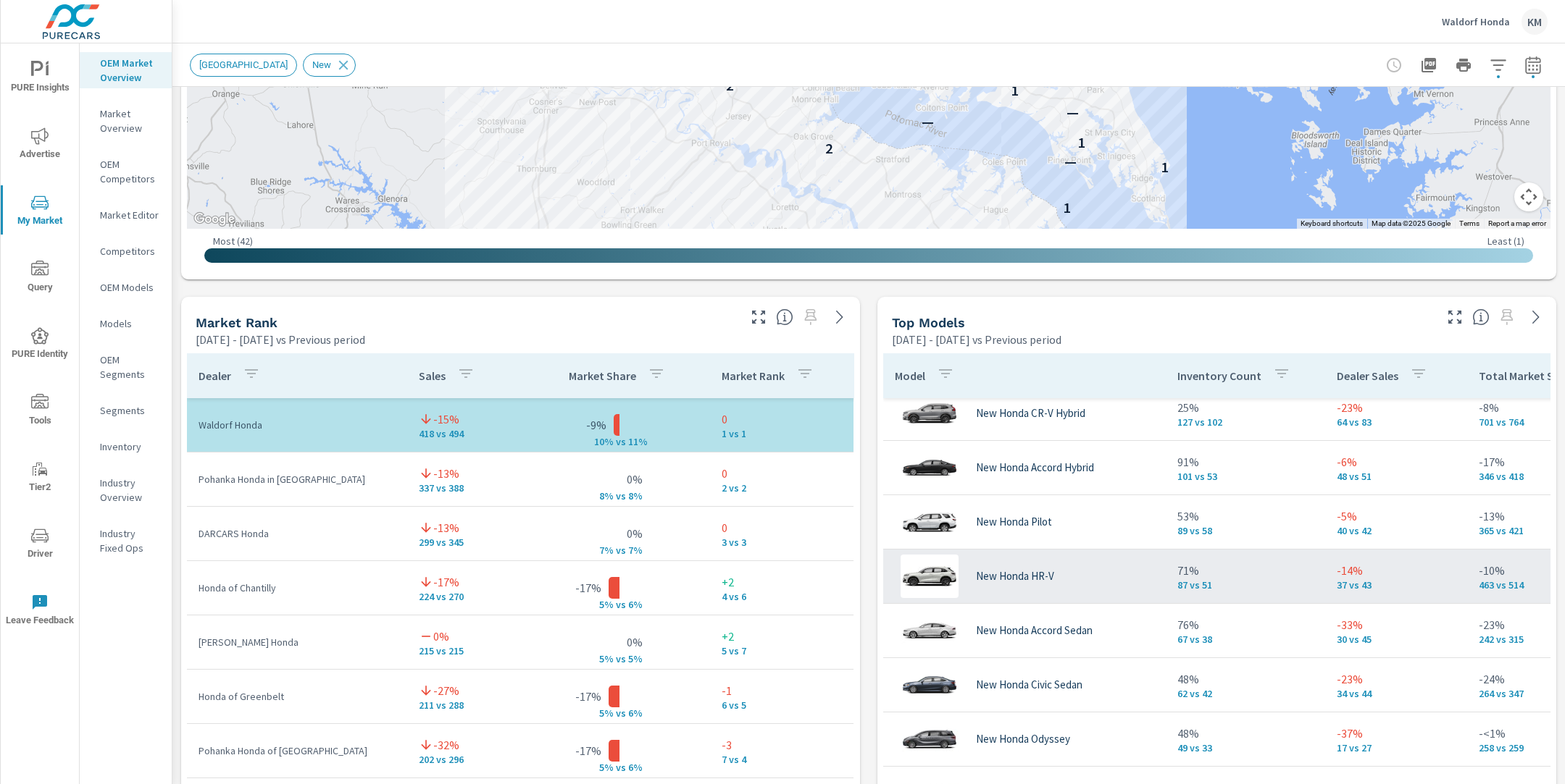
scroll to position [98, 0]
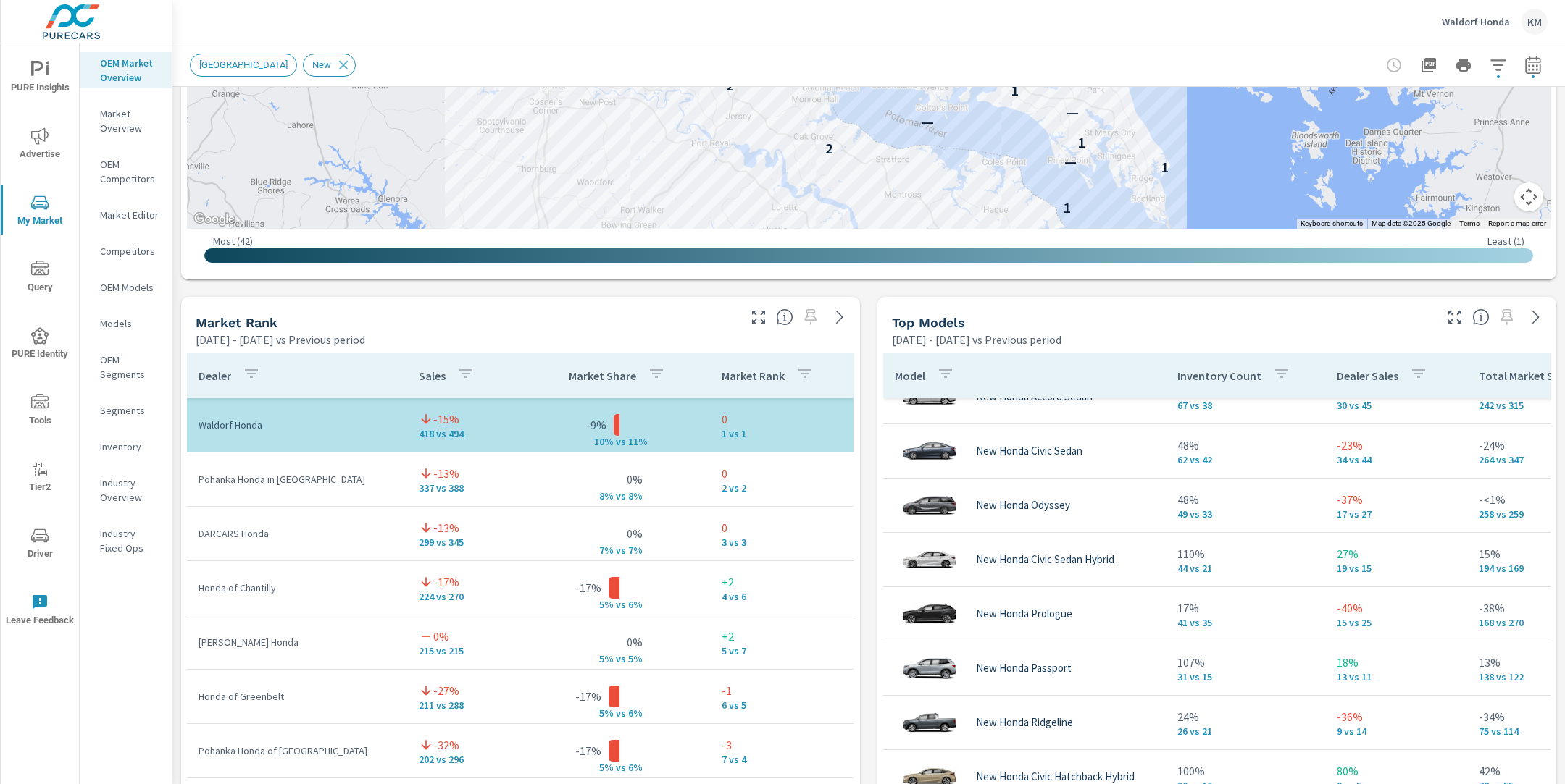
scroll to position [299, 0]
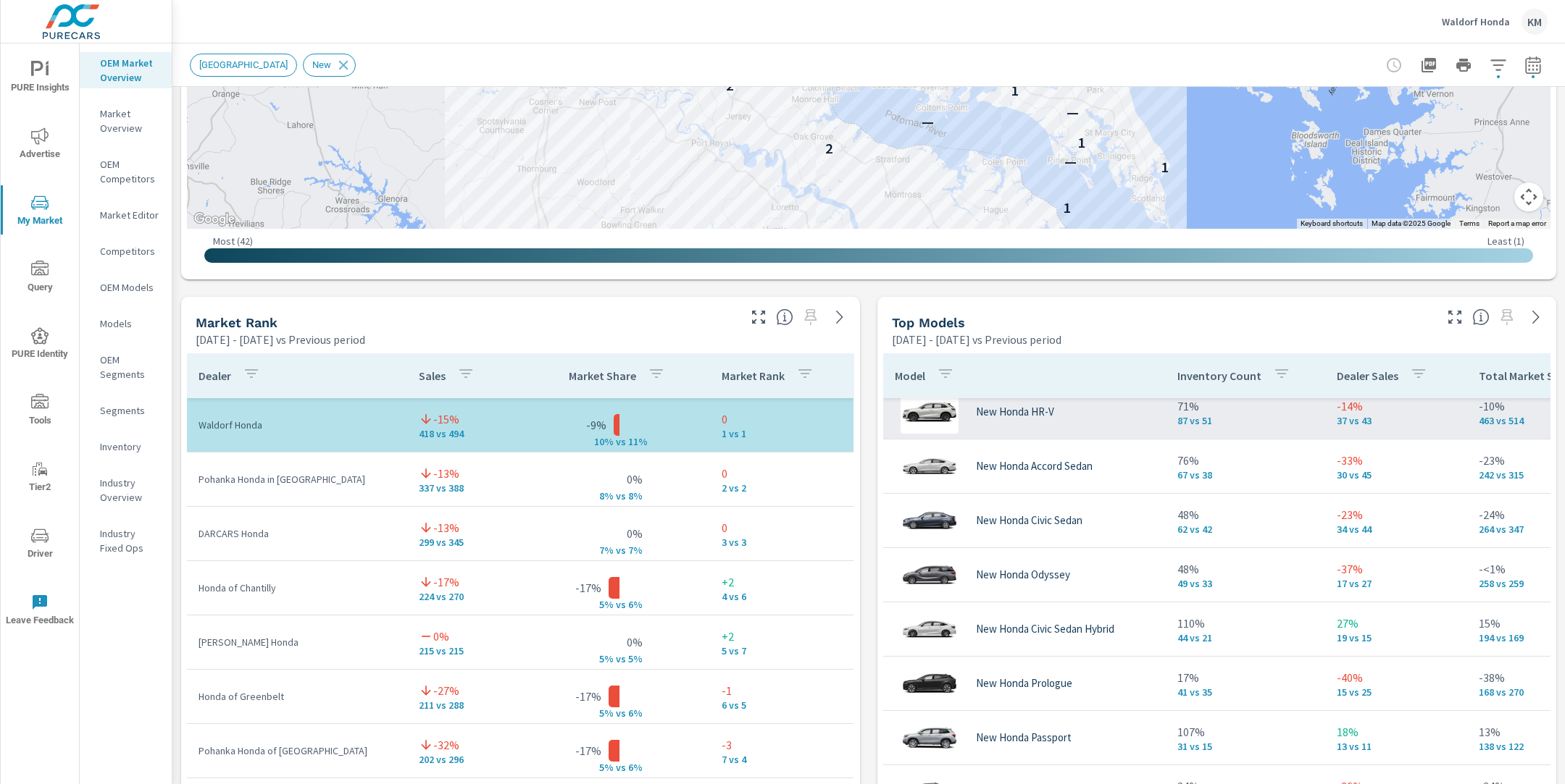
scroll to position [229, 0]
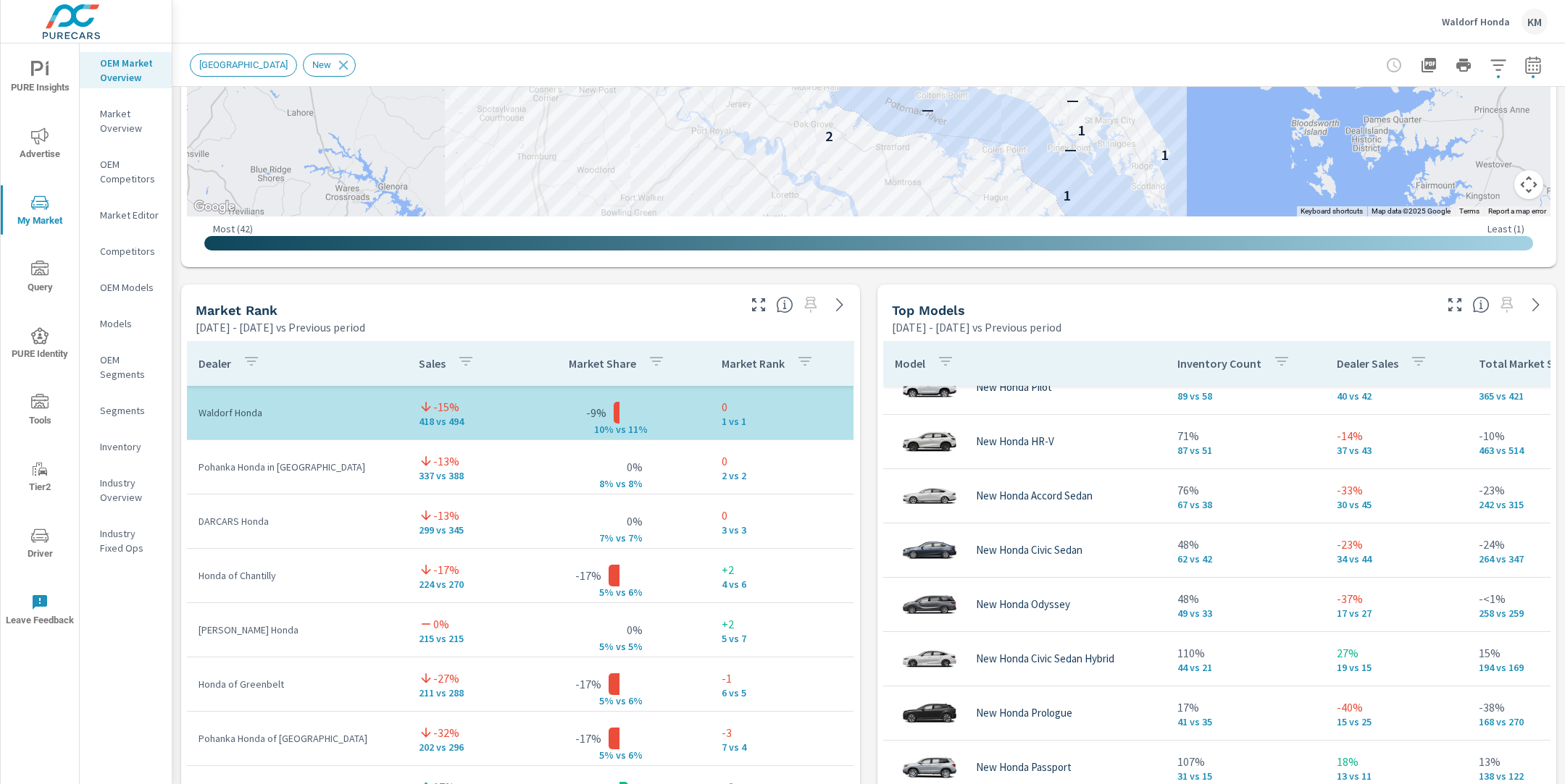
scroll to position [754, 0]
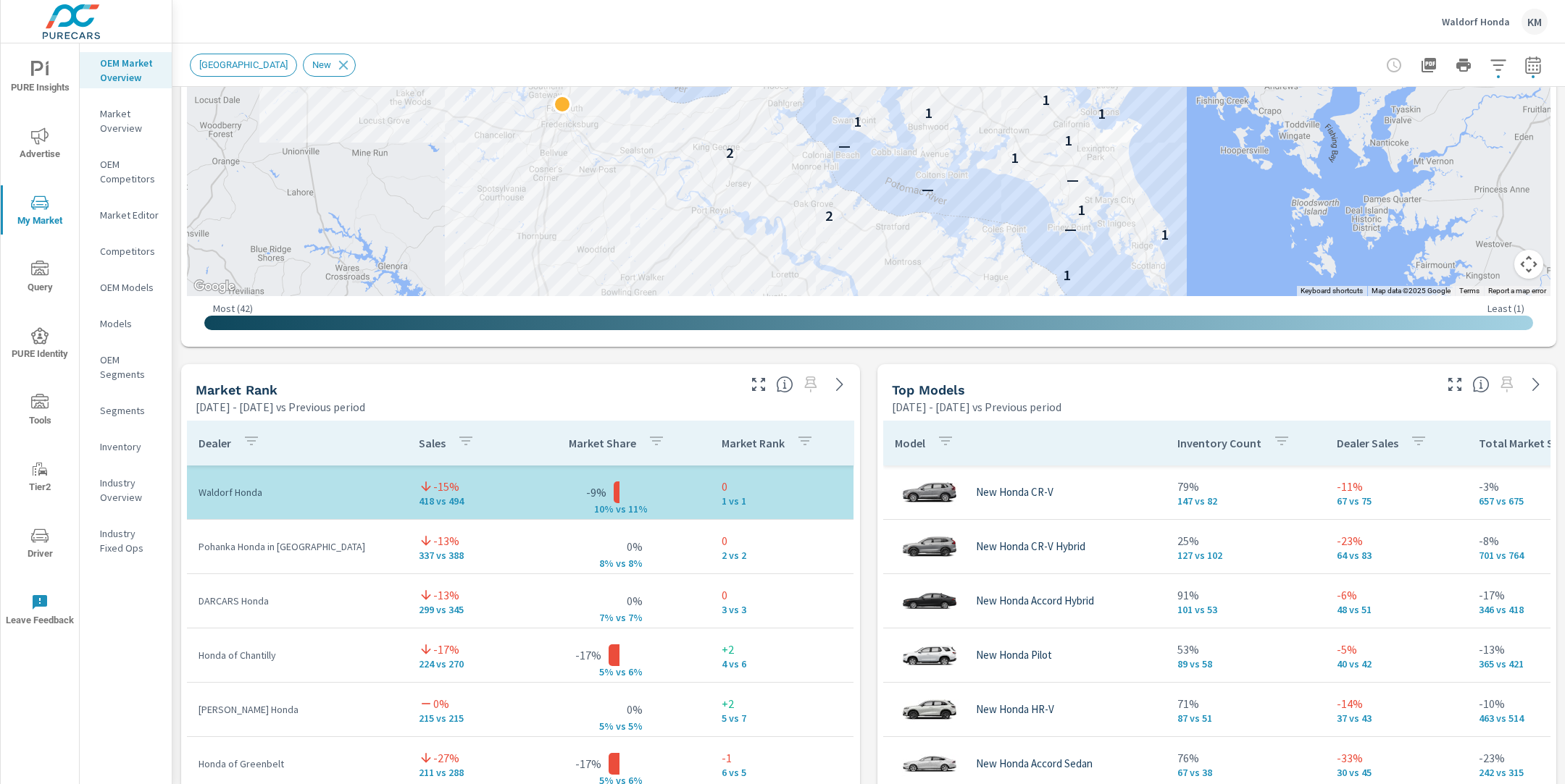
scroll to position [831, 0]
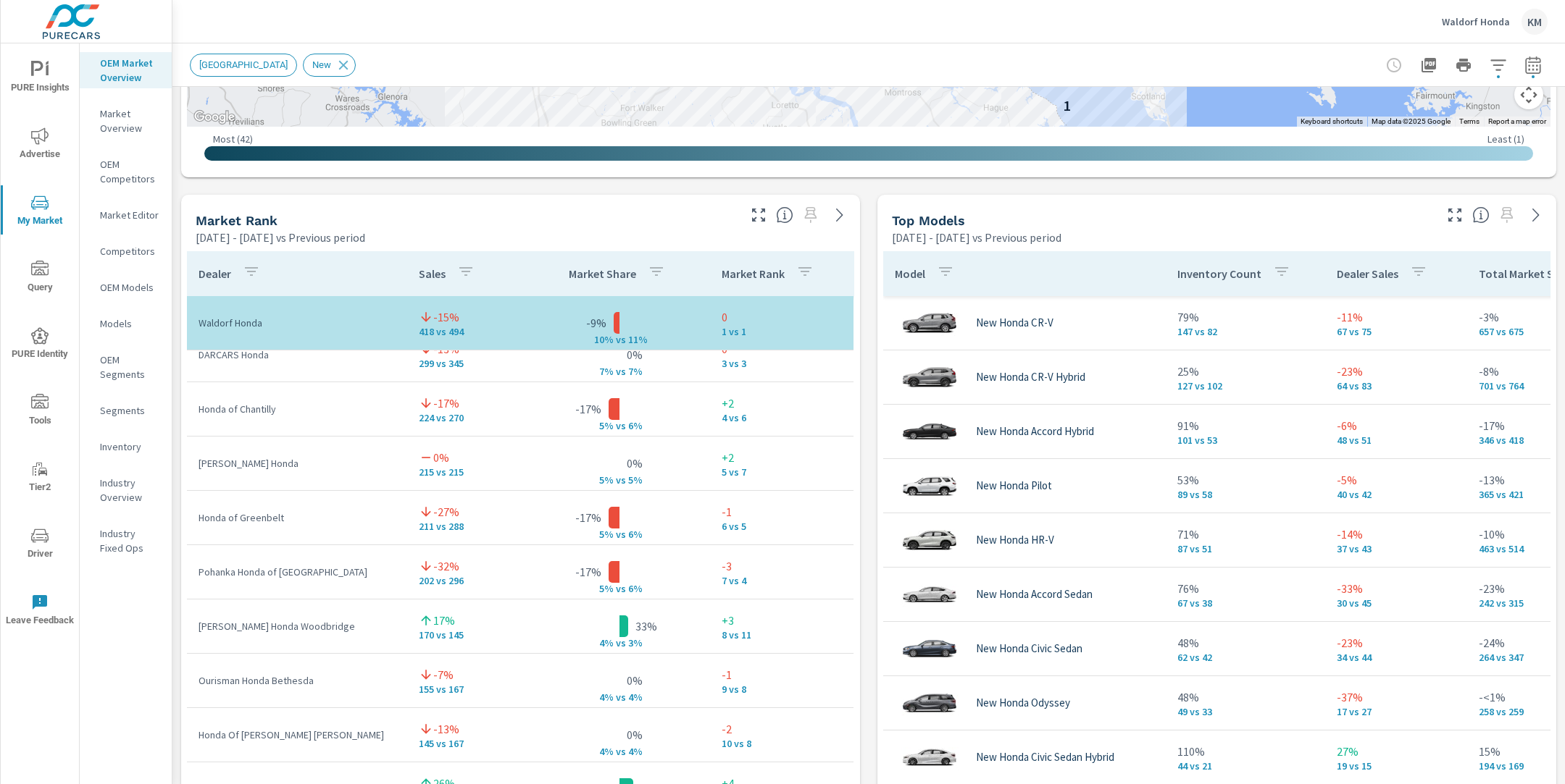
scroll to position [79, 0]
